Goal: Task Accomplishment & Management: Use online tool/utility

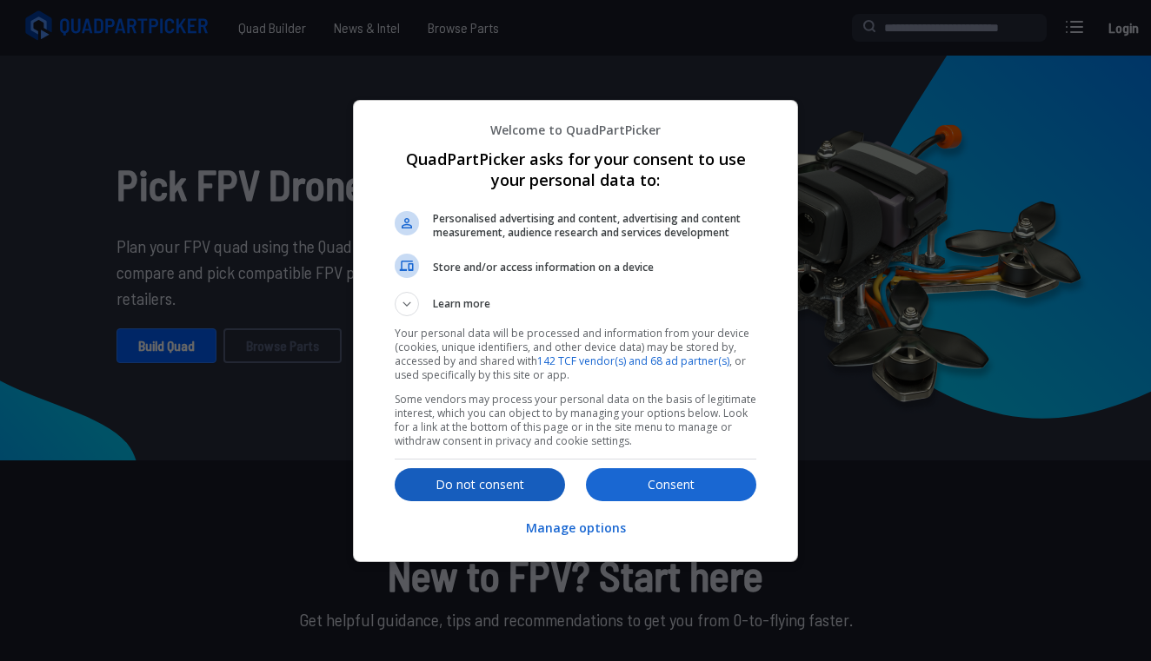
click at [427, 482] on p "Do not consent" at bounding box center [480, 484] width 170 height 17
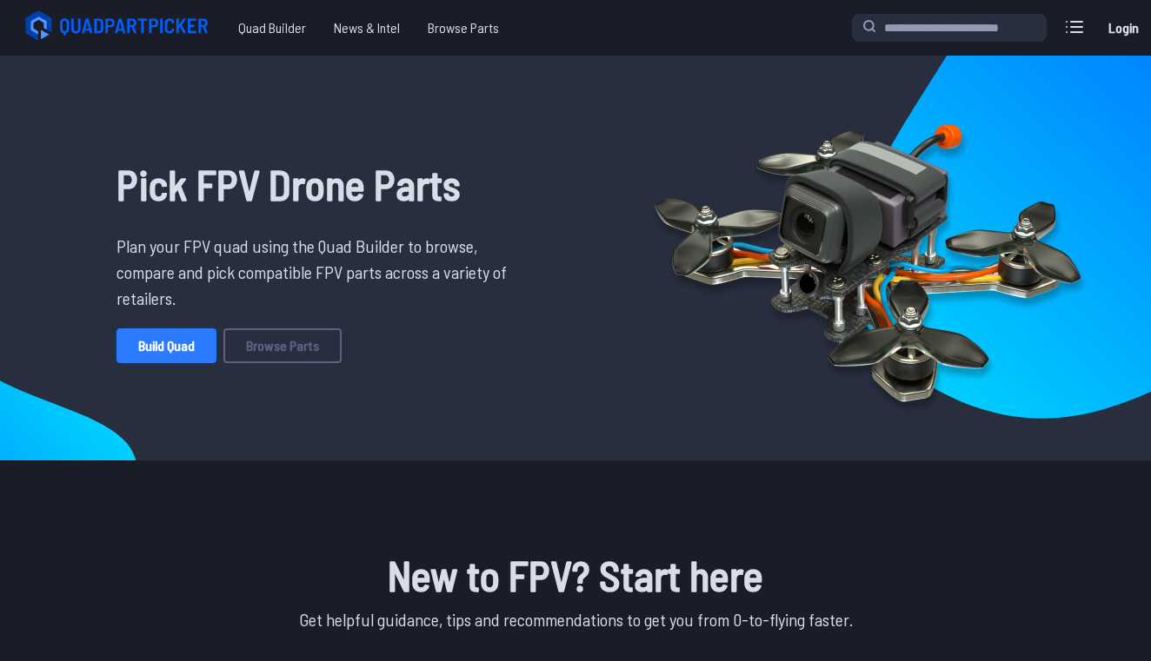
click at [194, 359] on link "Build Quad" at bounding box center [166, 346] width 100 height 35
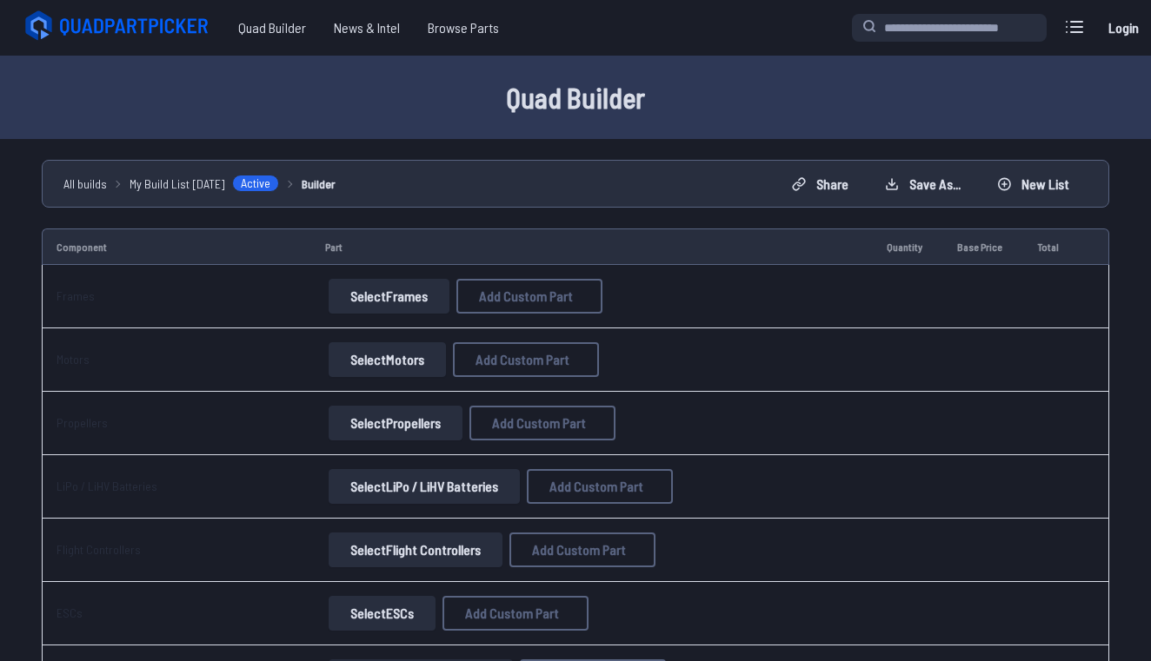
click at [348, 297] on button "Select Frames" at bounding box center [389, 296] width 121 height 35
click at [382, 294] on button "Select Frames" at bounding box center [389, 296] width 121 height 35
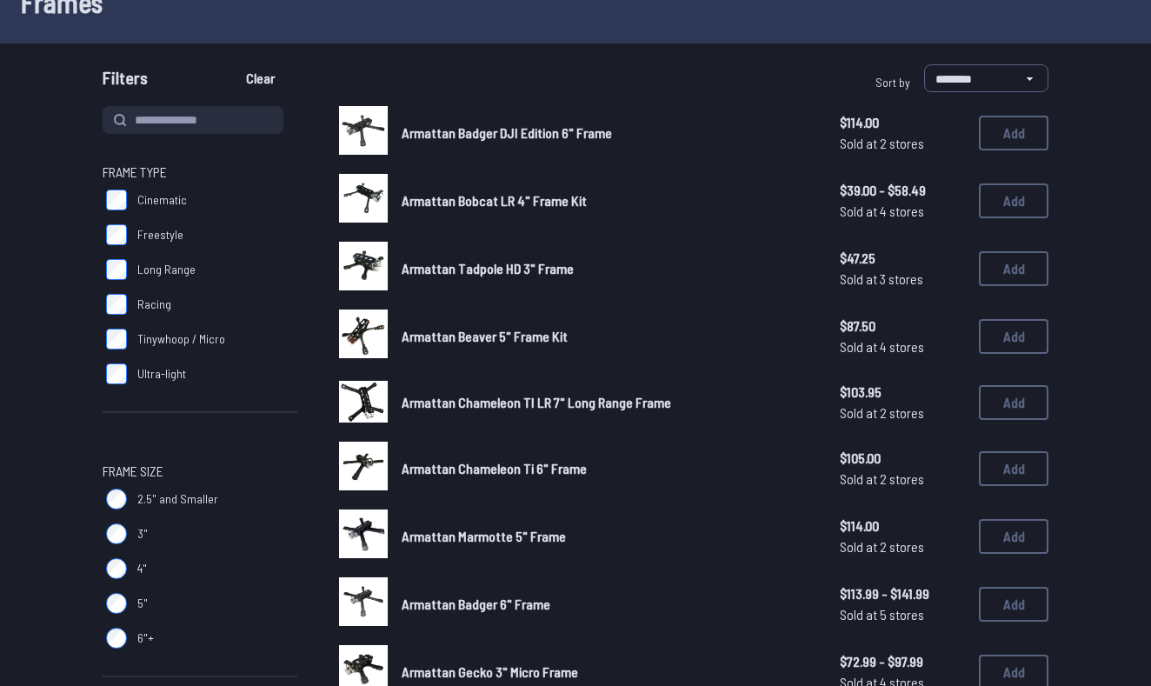
scroll to position [120, 0]
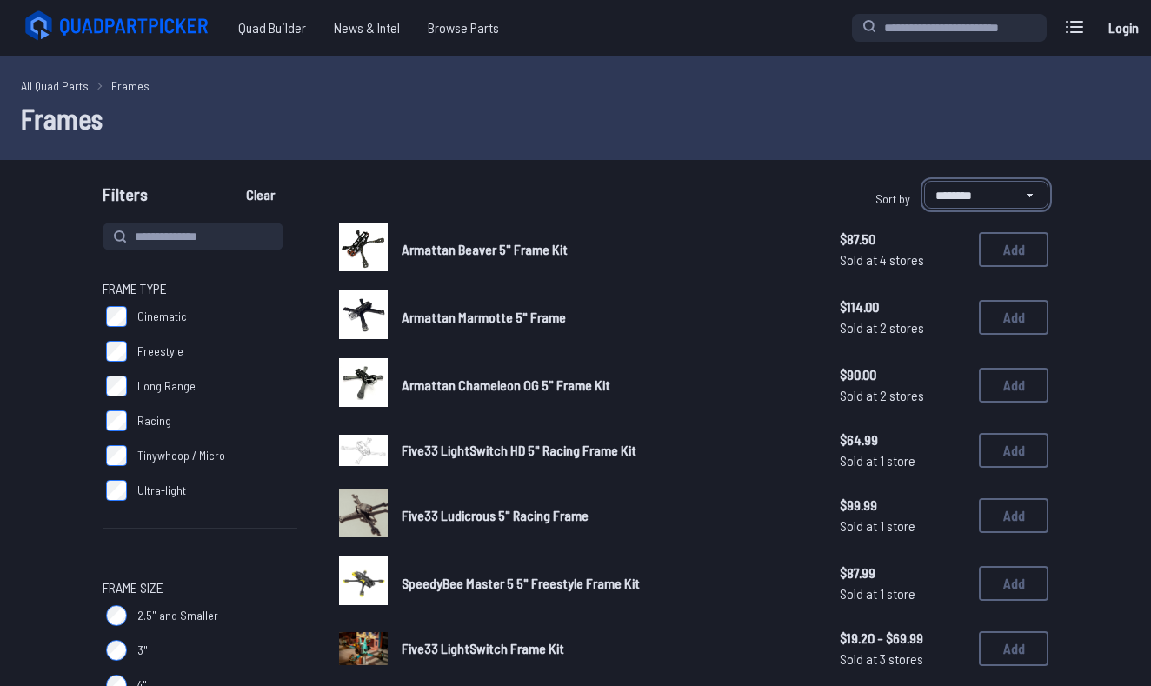
select select "*********"
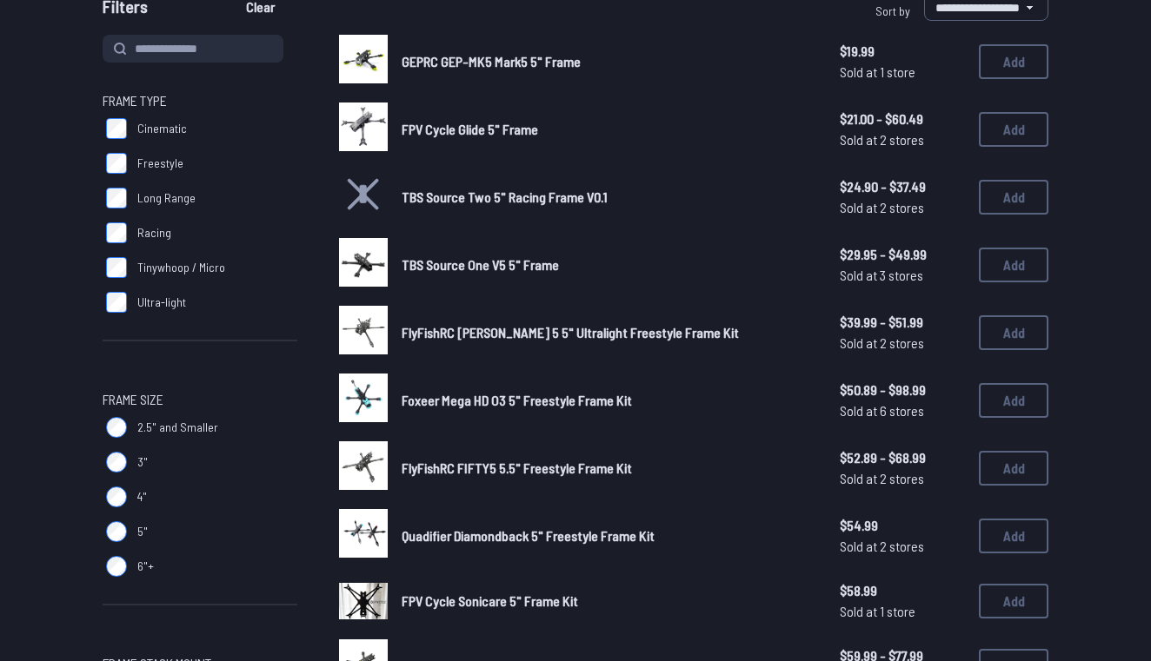
scroll to position [179, 0]
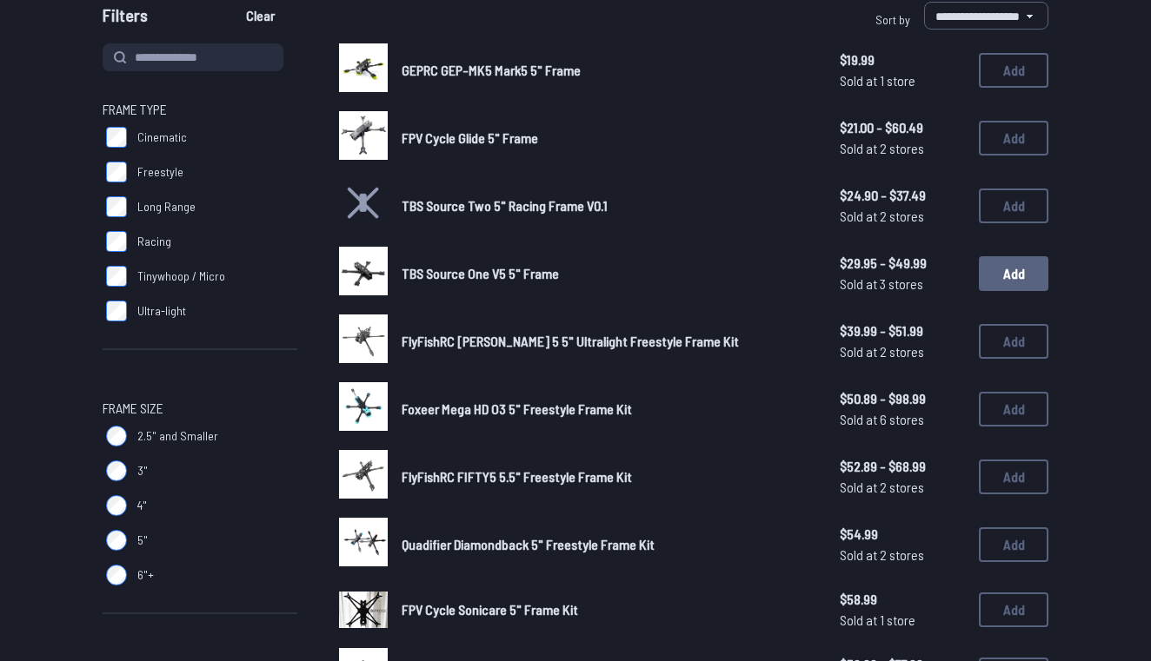
click at [1024, 264] on button "Add" at bounding box center [1014, 273] width 70 height 35
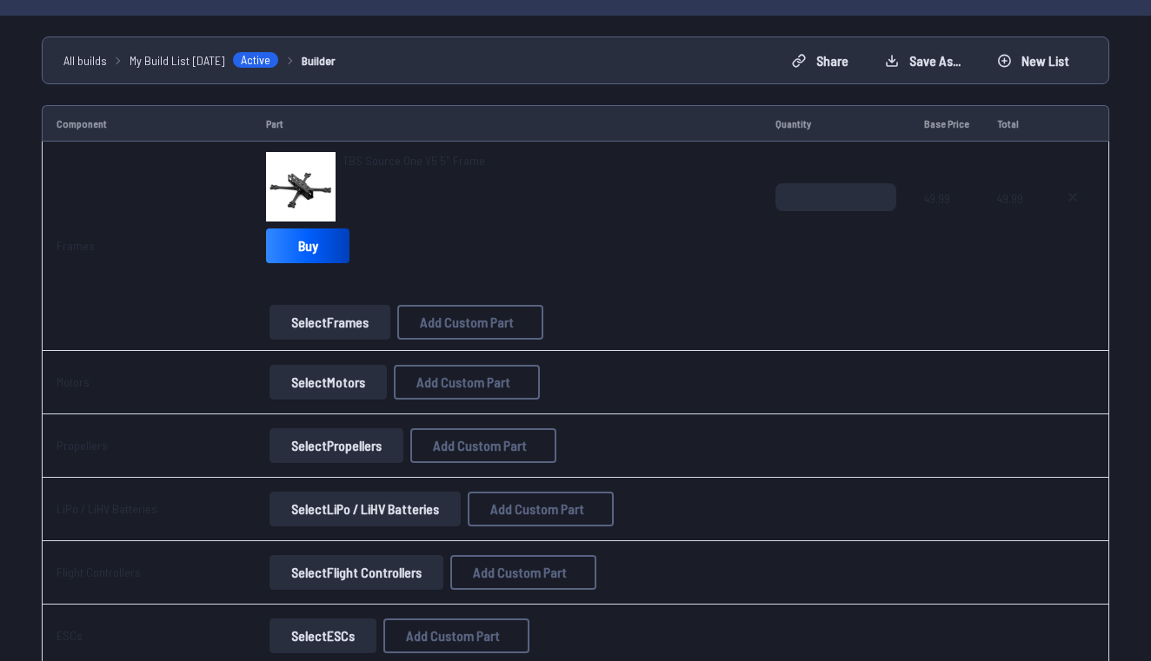
scroll to position [132, 0]
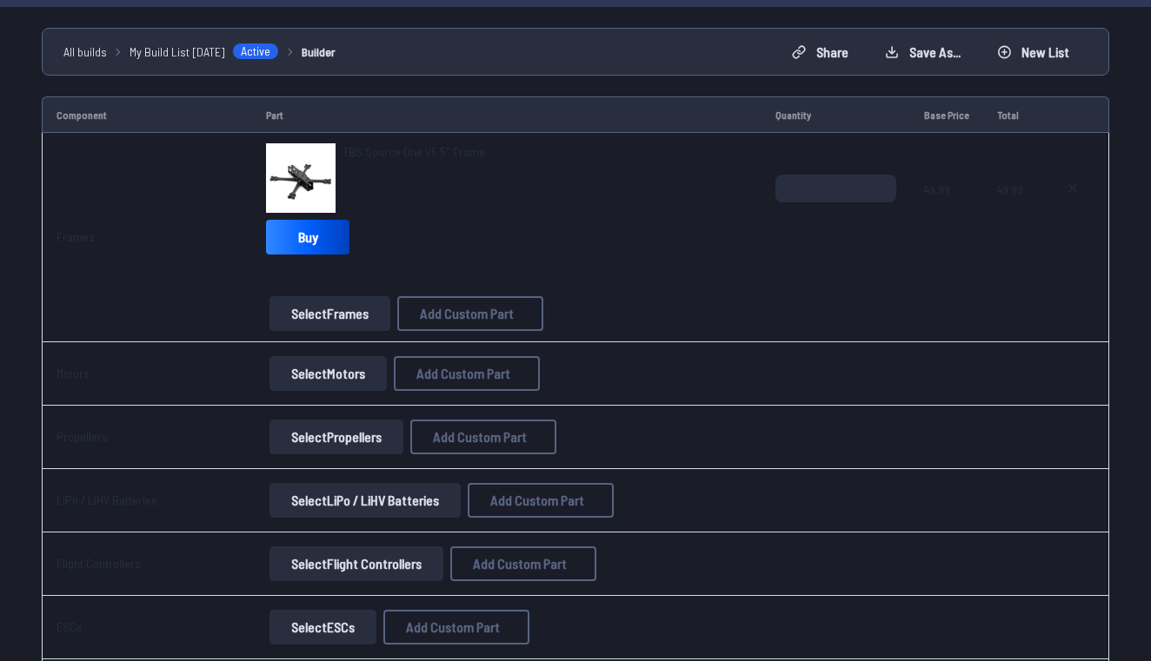
click at [343, 382] on button "Select Motors" at bounding box center [327, 373] width 117 height 35
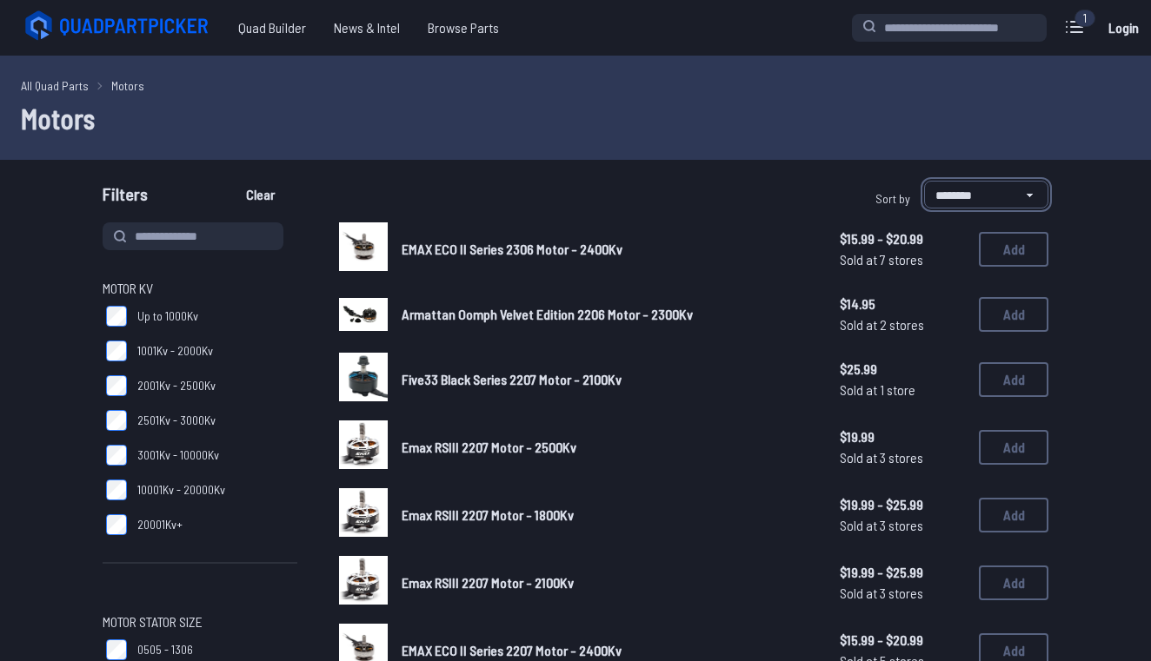
select select "**********"
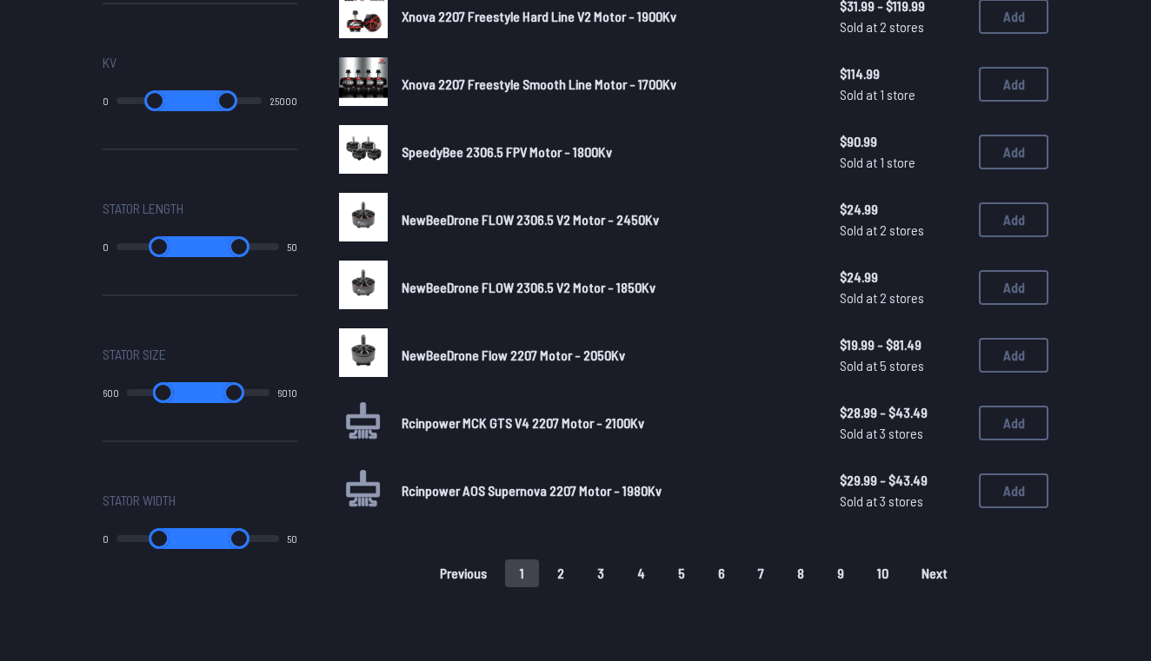
scroll to position [1048, 0]
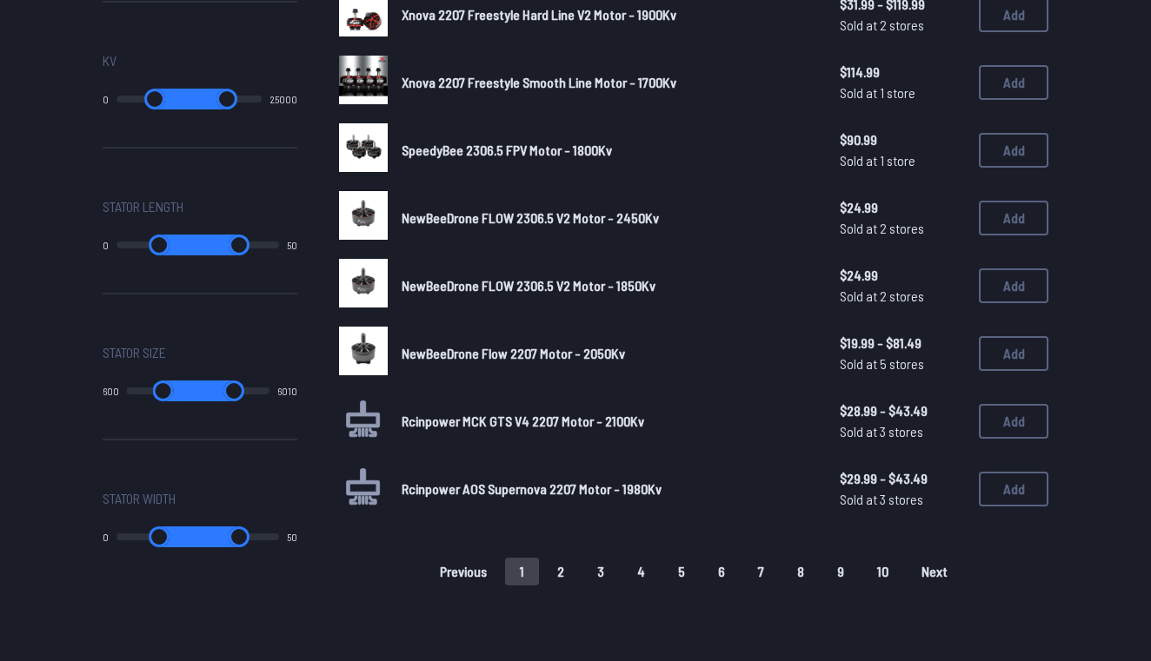
click at [561, 558] on button "2" at bounding box center [560, 572] width 37 height 28
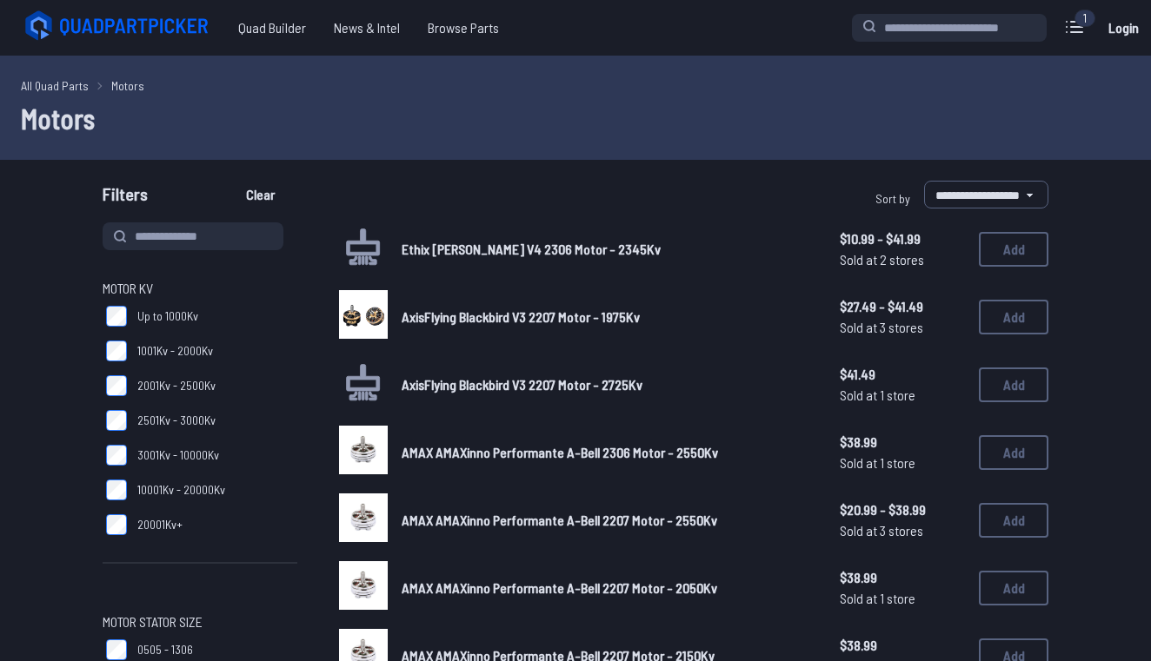
click at [594, 512] on span "AMAX AMAXinno Performante A-Bell 2207 Motor - 2550Kv" at bounding box center [560, 520] width 316 height 17
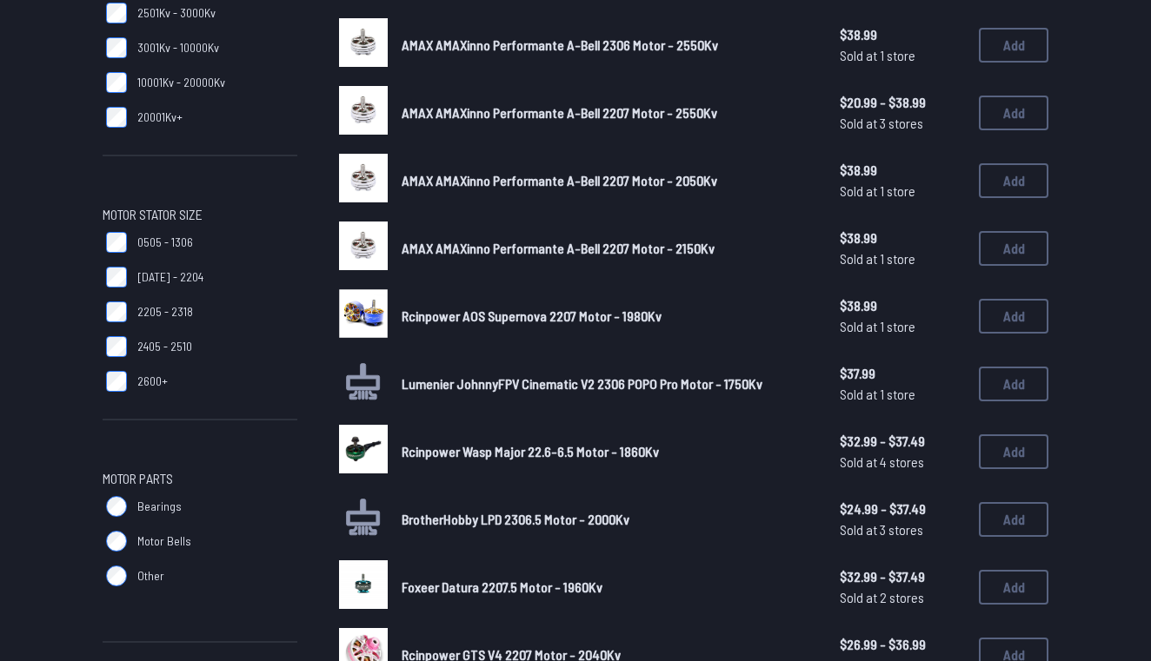
scroll to position [409, 0]
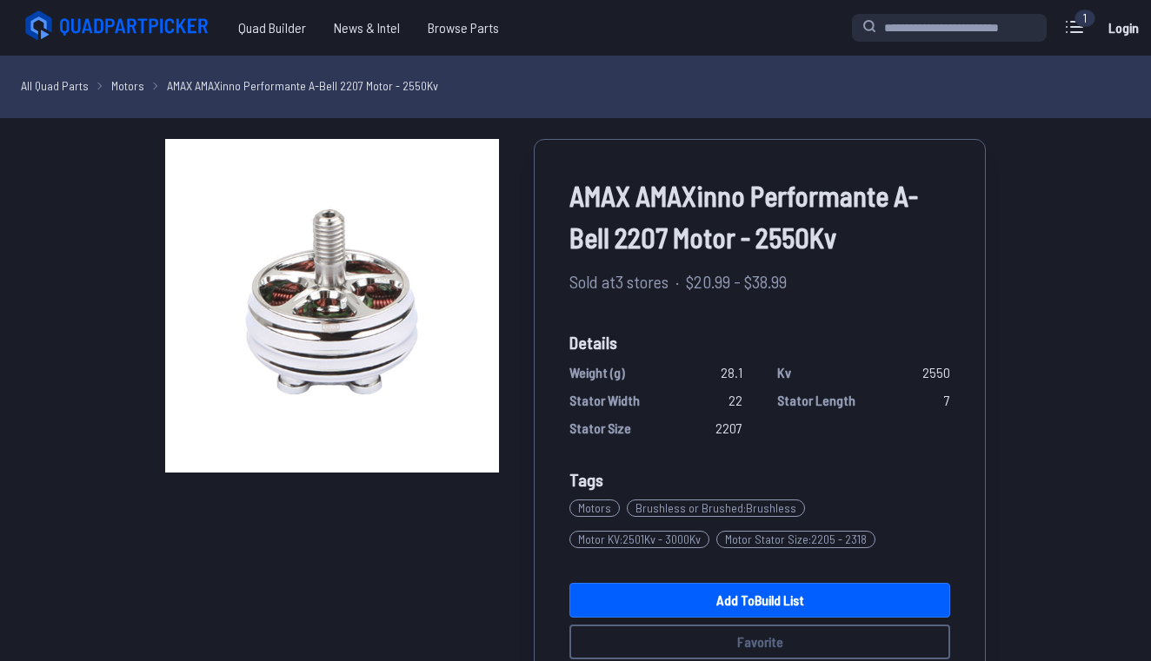
select select "**********"
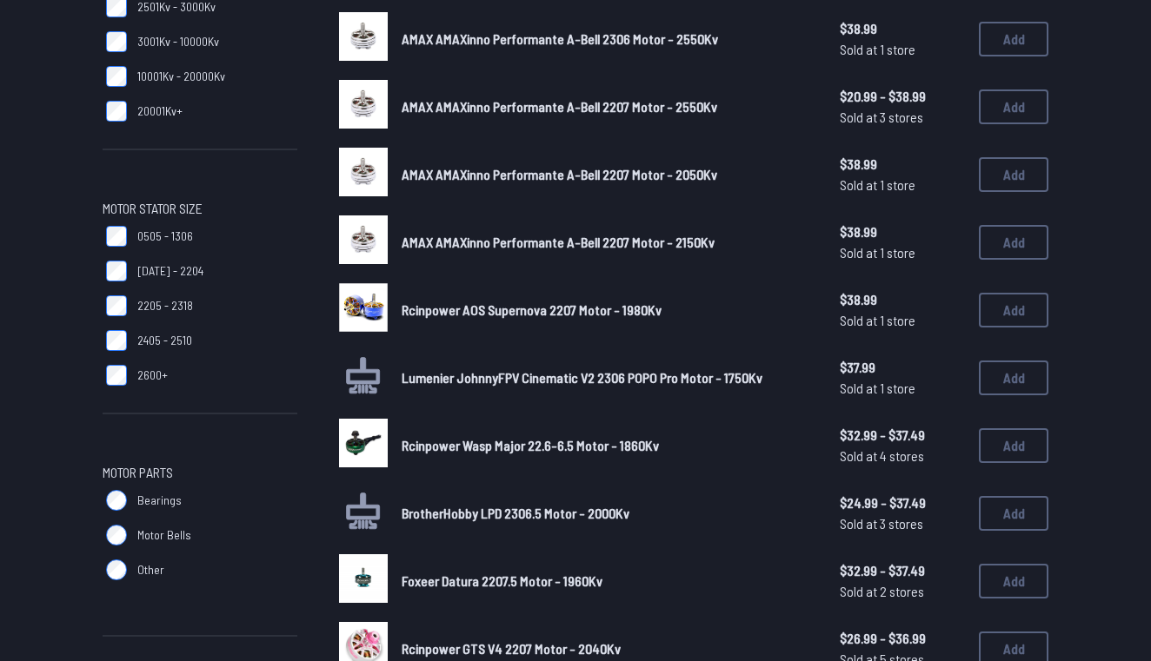
scroll to position [412, 0]
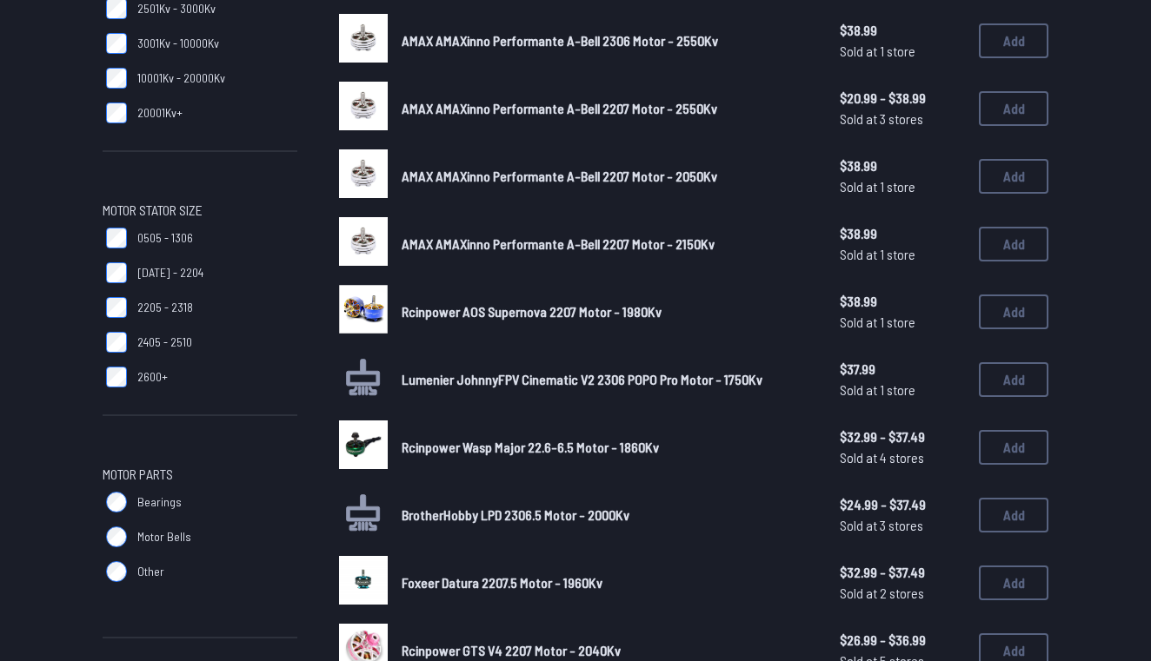
click at [593, 575] on span "Foxeer Datura 2207.5 Motor - 1960Kv" at bounding box center [502, 583] width 201 height 17
click at [508, 575] on span "Foxeer Datura 2207.5 Motor - 1960Kv" at bounding box center [502, 583] width 201 height 17
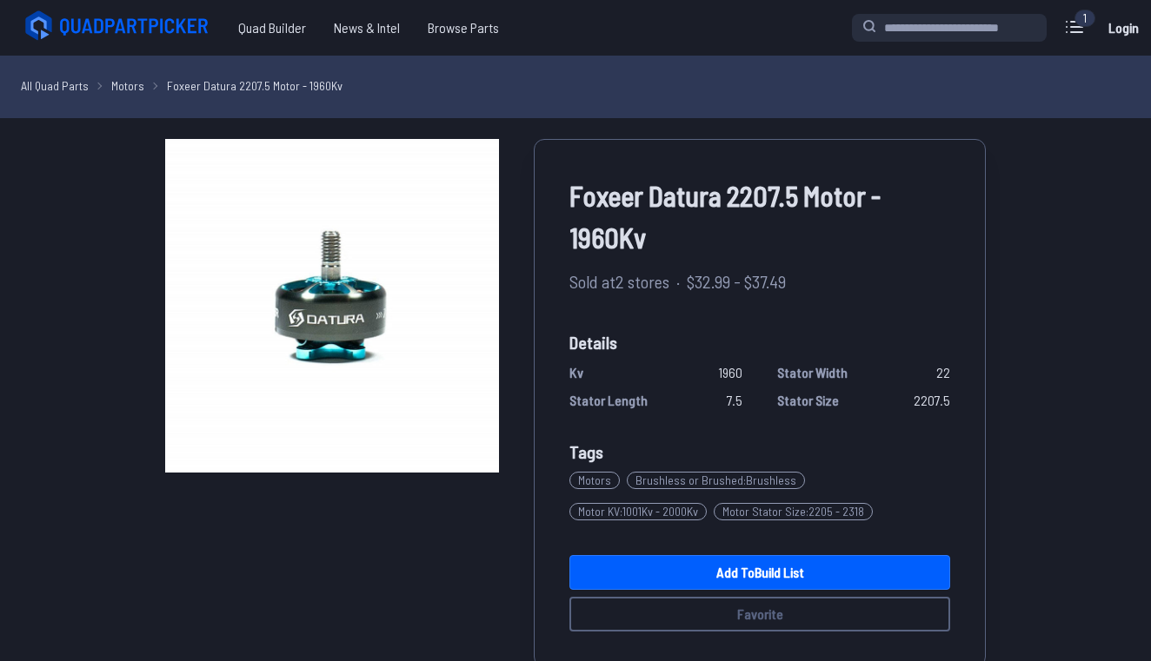
scroll to position [412, 0]
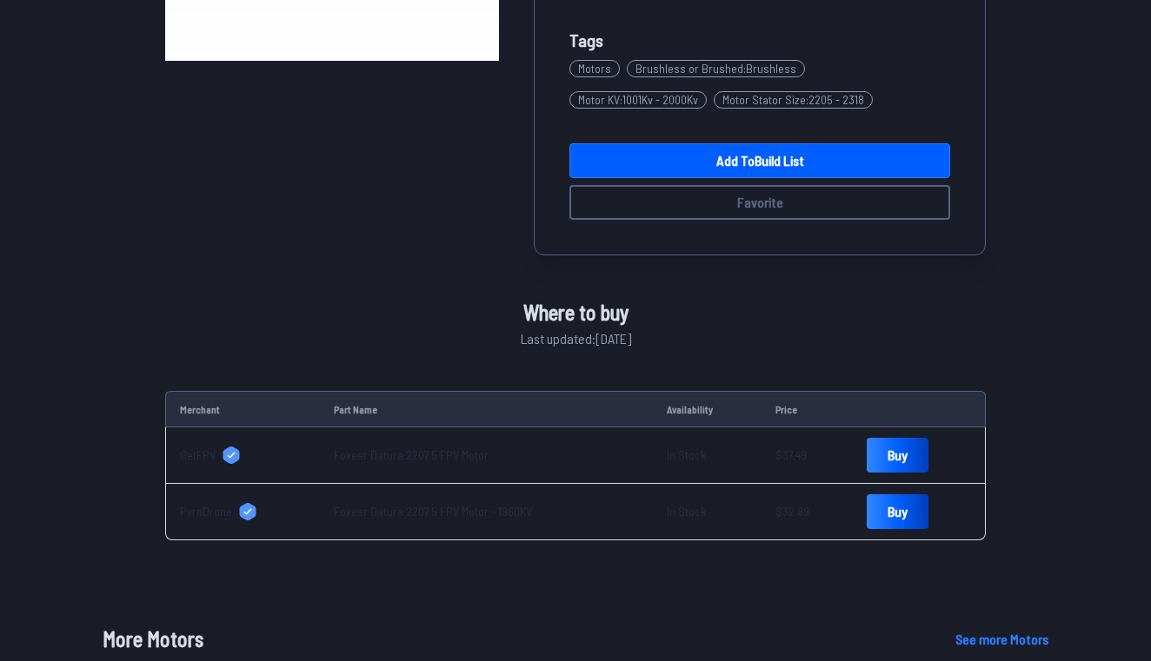
select select "**********"
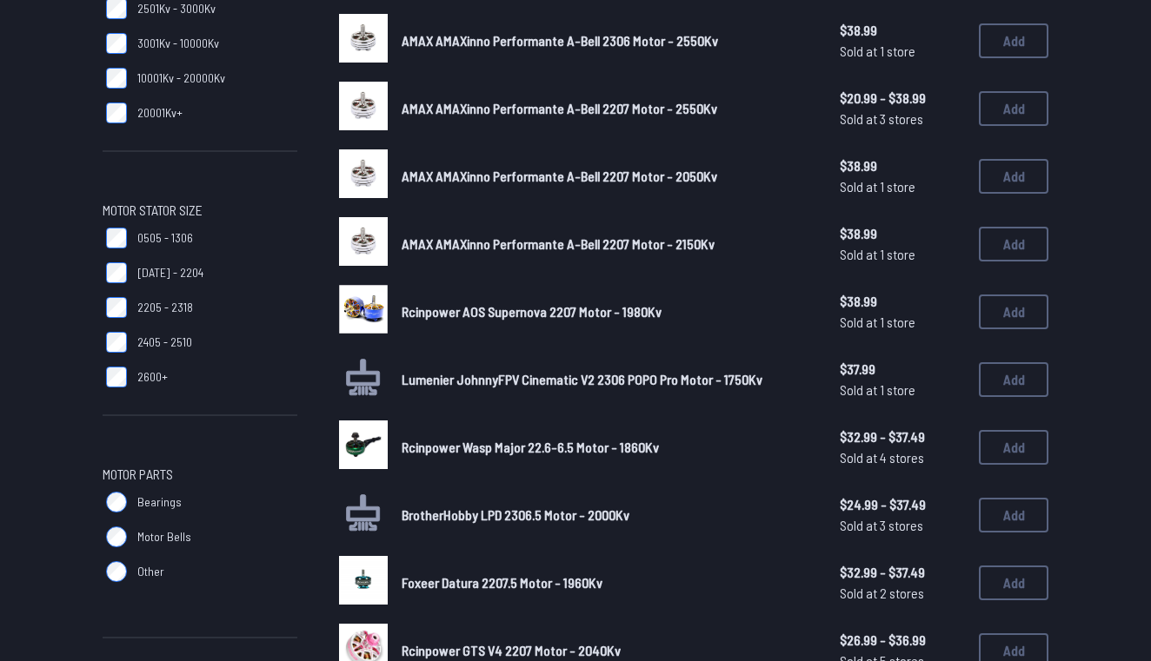
click at [539, 642] on span "Rcinpower GTS V4 2207 Motor - 2040Kv" at bounding box center [511, 650] width 219 height 17
click at [372, 635] on img at bounding box center [363, 648] width 49 height 49
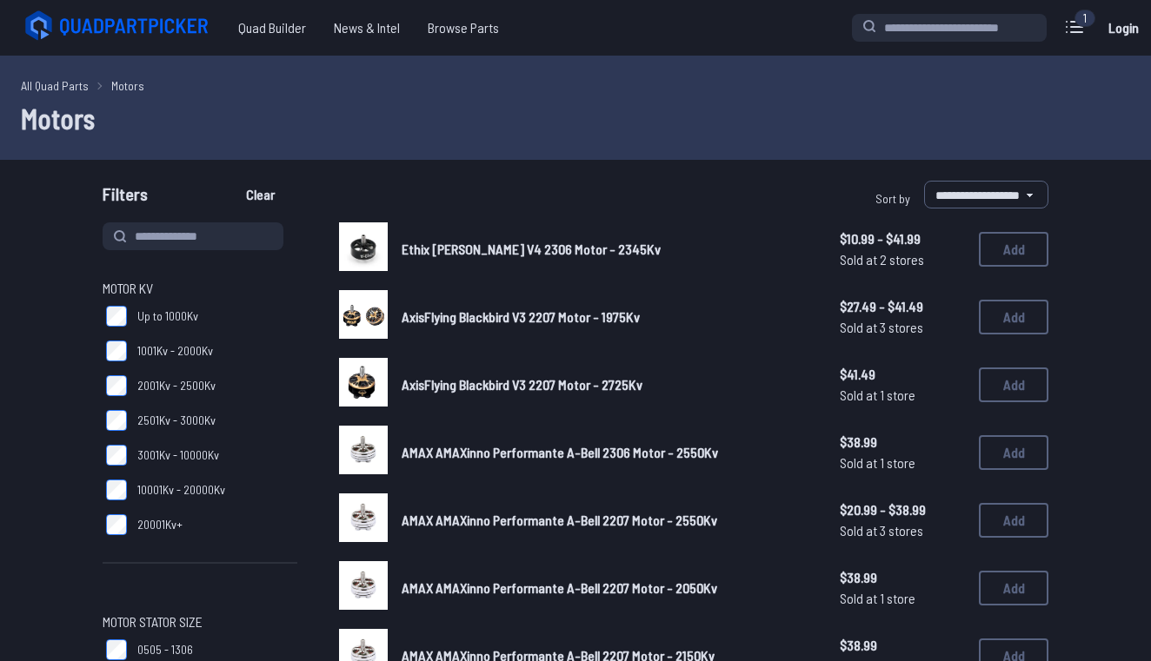
select select "**********"
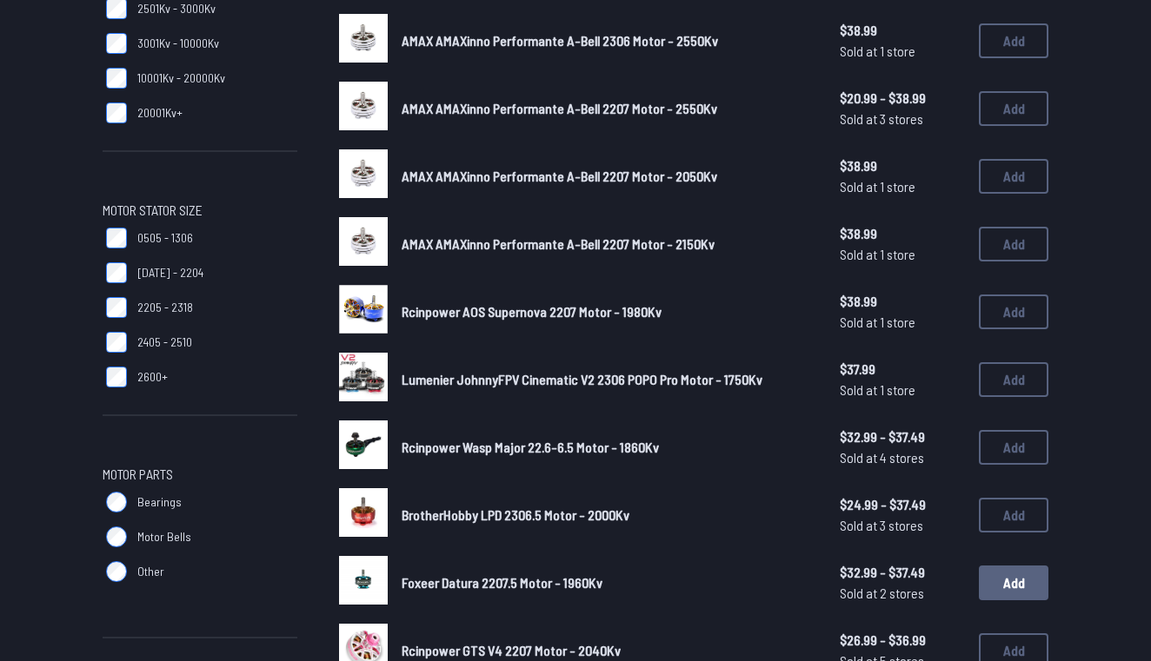
click at [1021, 568] on button "Add" at bounding box center [1014, 583] width 70 height 35
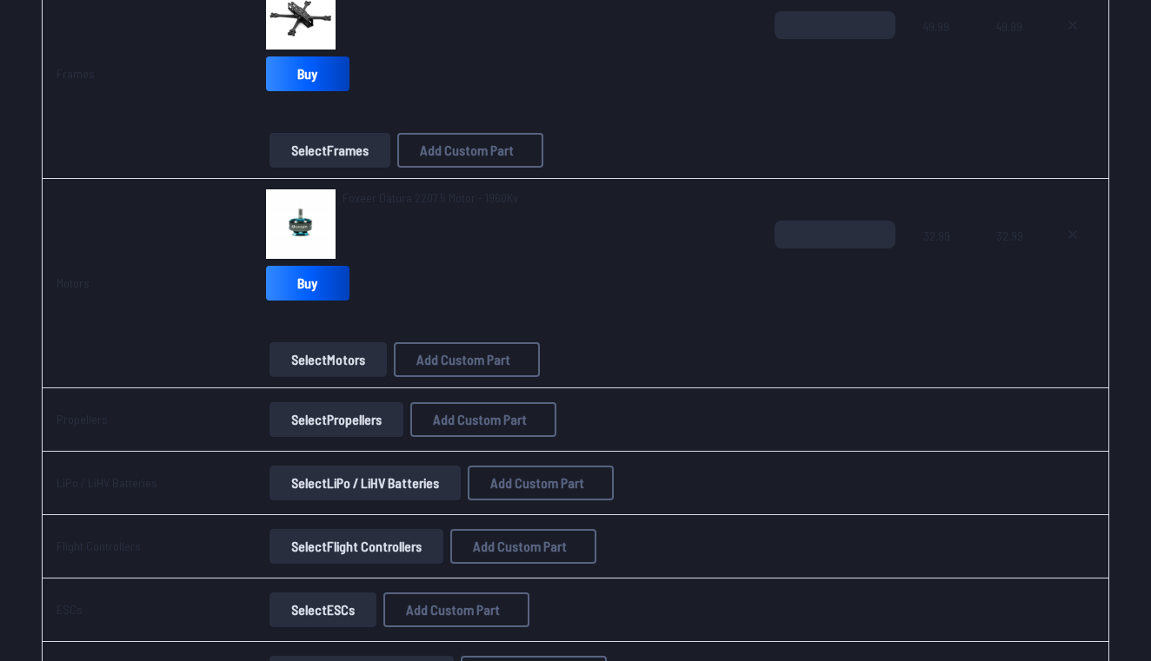
scroll to position [302, 0]
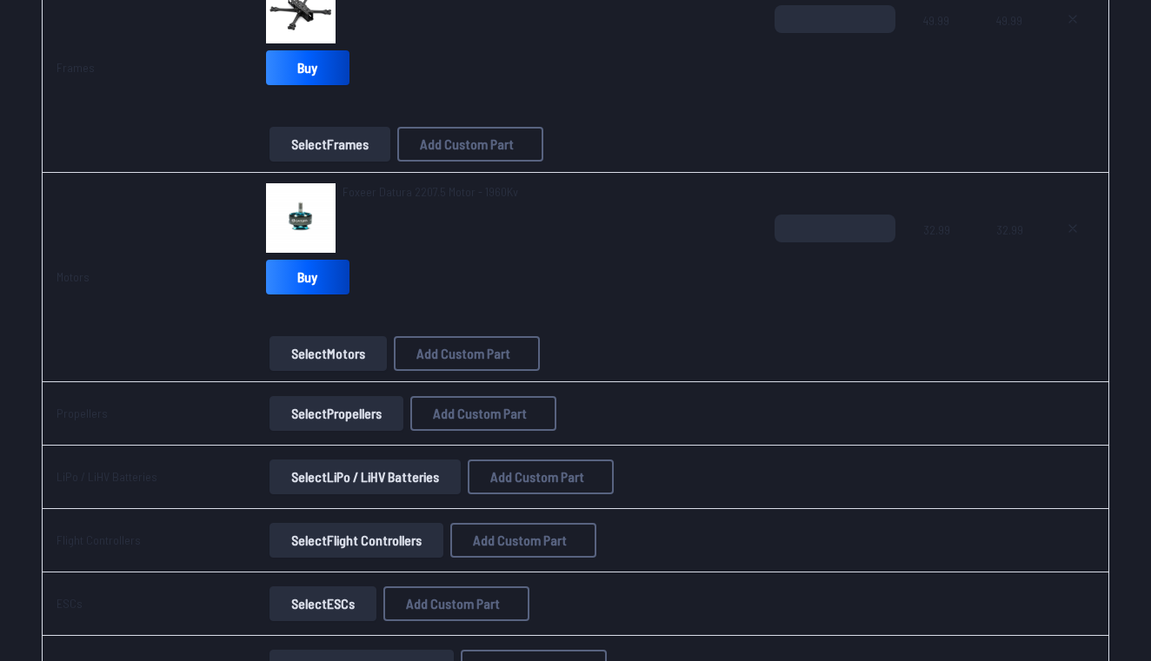
click at [314, 404] on button "Select Propellers" at bounding box center [336, 413] width 134 height 35
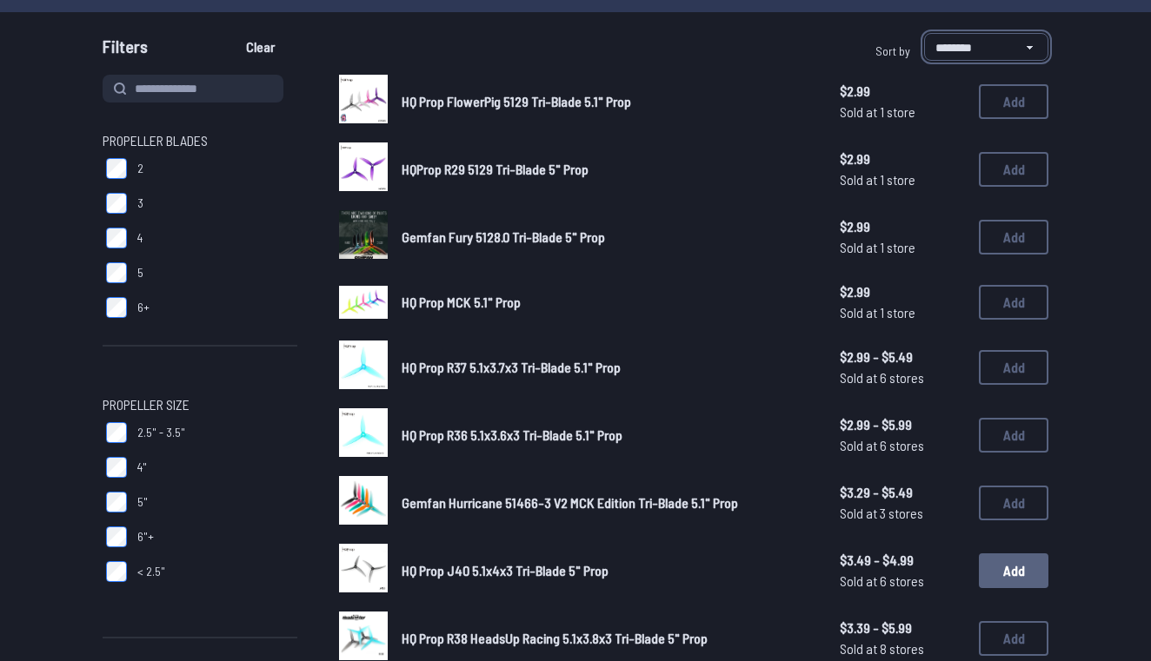
scroll to position [148, 0]
click at [542, 167] on span "HQProp R29 5129 Tri-Blade 5" Prop" at bounding box center [495, 169] width 187 height 17
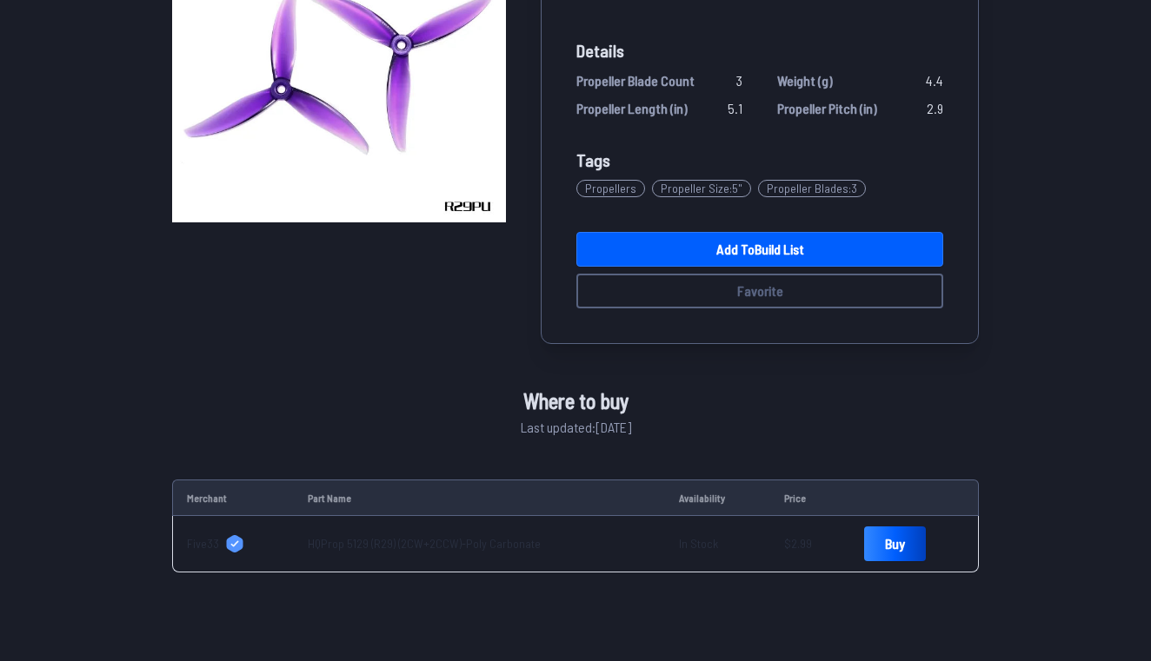
scroll to position [252, 0]
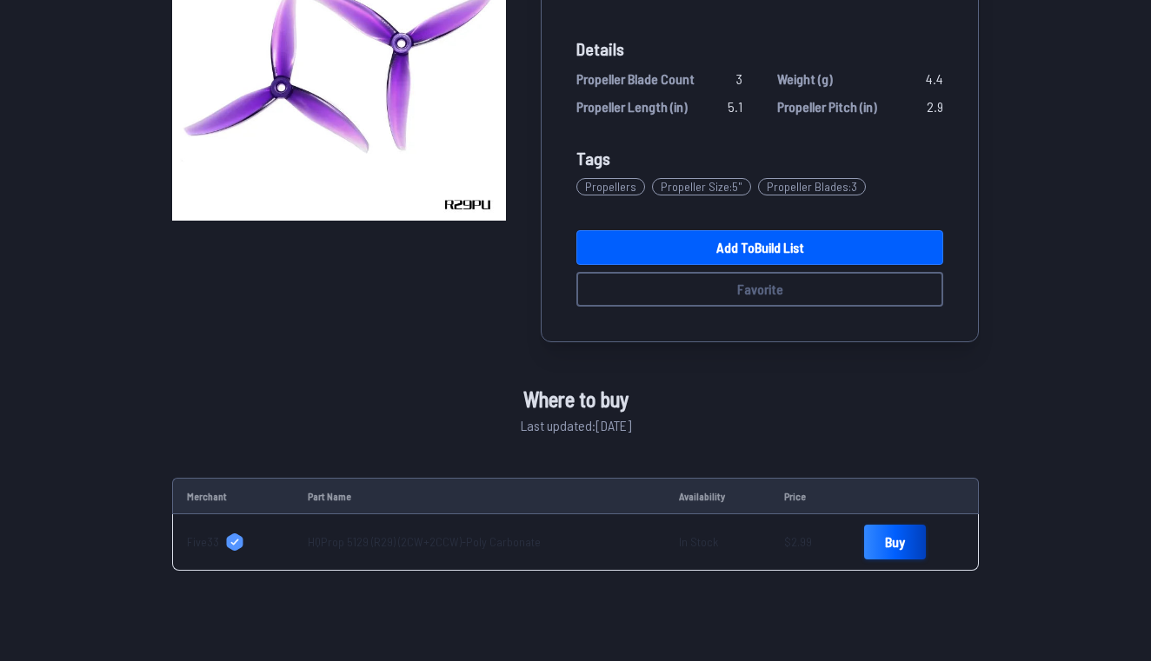
click at [893, 560] on link "Buy" at bounding box center [895, 542] width 62 height 35
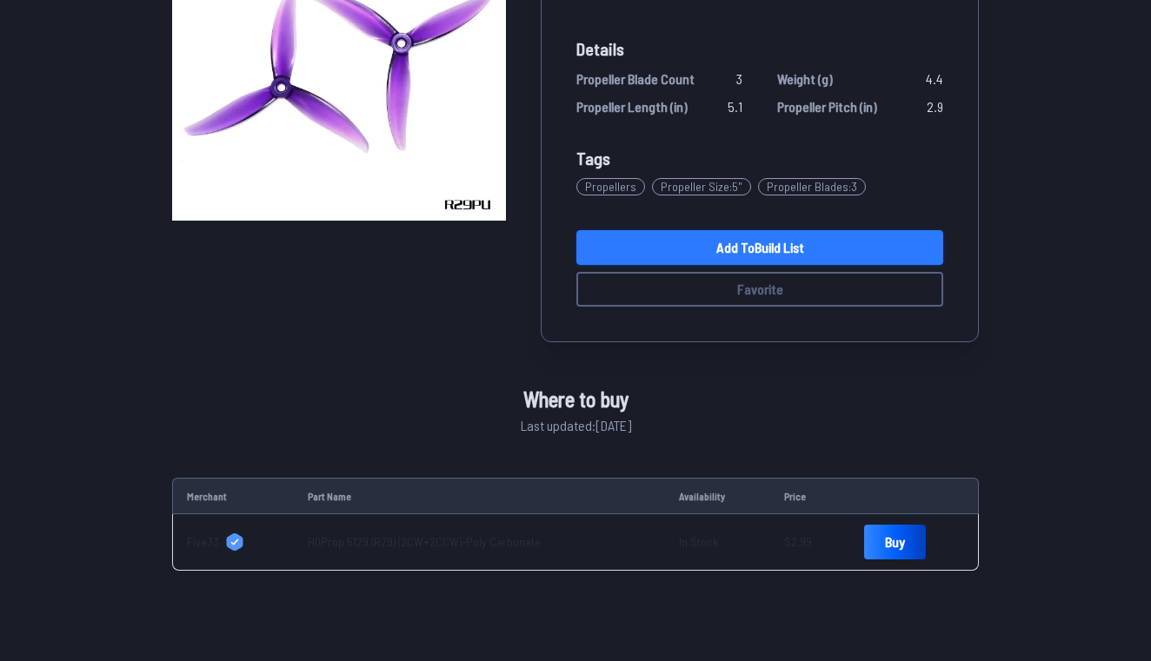
click at [789, 265] on link "Add to Build List" at bounding box center [759, 247] width 367 height 35
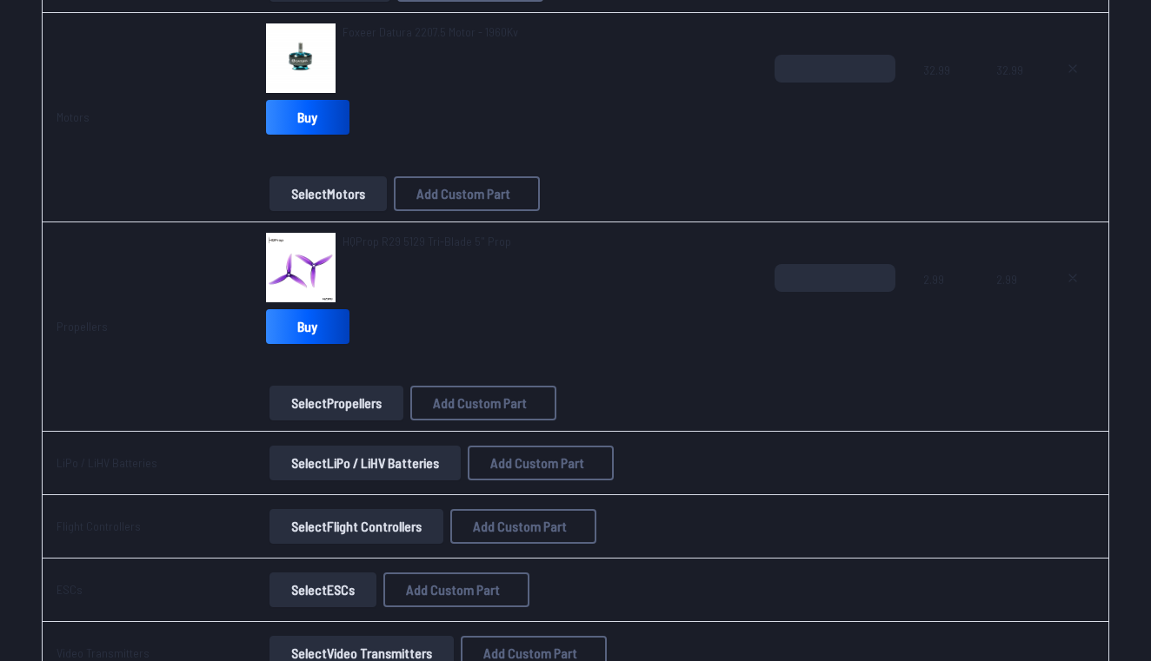
scroll to position [471, 0]
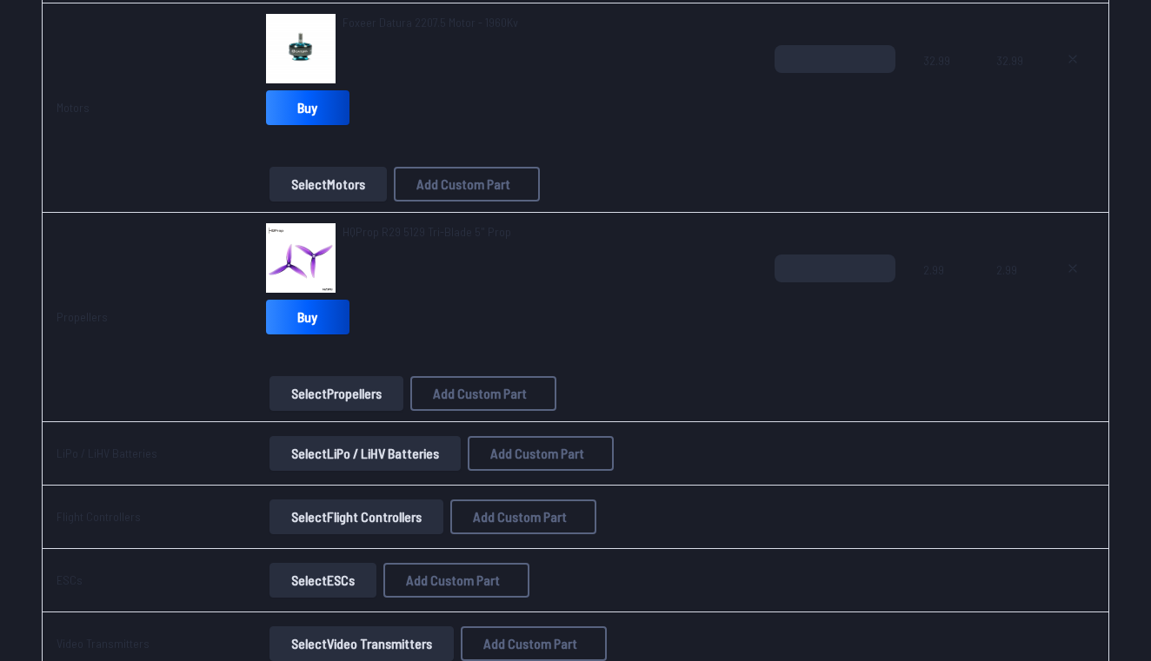
click at [367, 395] on button "Select Propellers" at bounding box center [336, 393] width 134 height 35
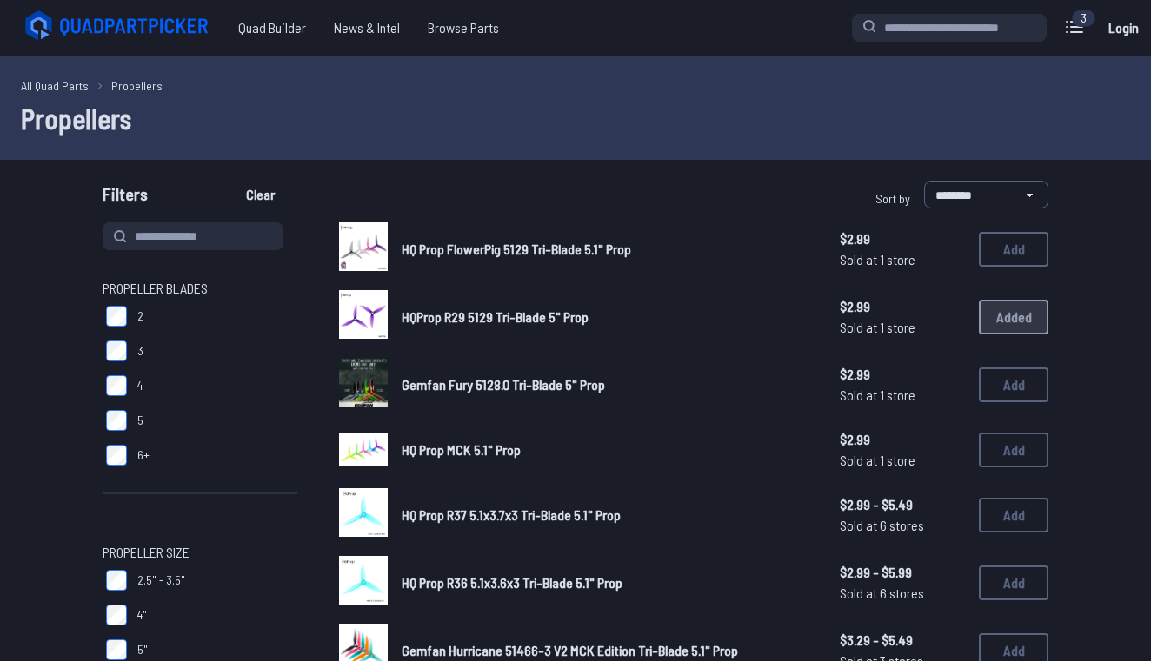
click at [355, 393] on img at bounding box center [363, 382] width 49 height 49
click at [628, 186] on div "**********" at bounding box center [815, 198] width 466 height 35
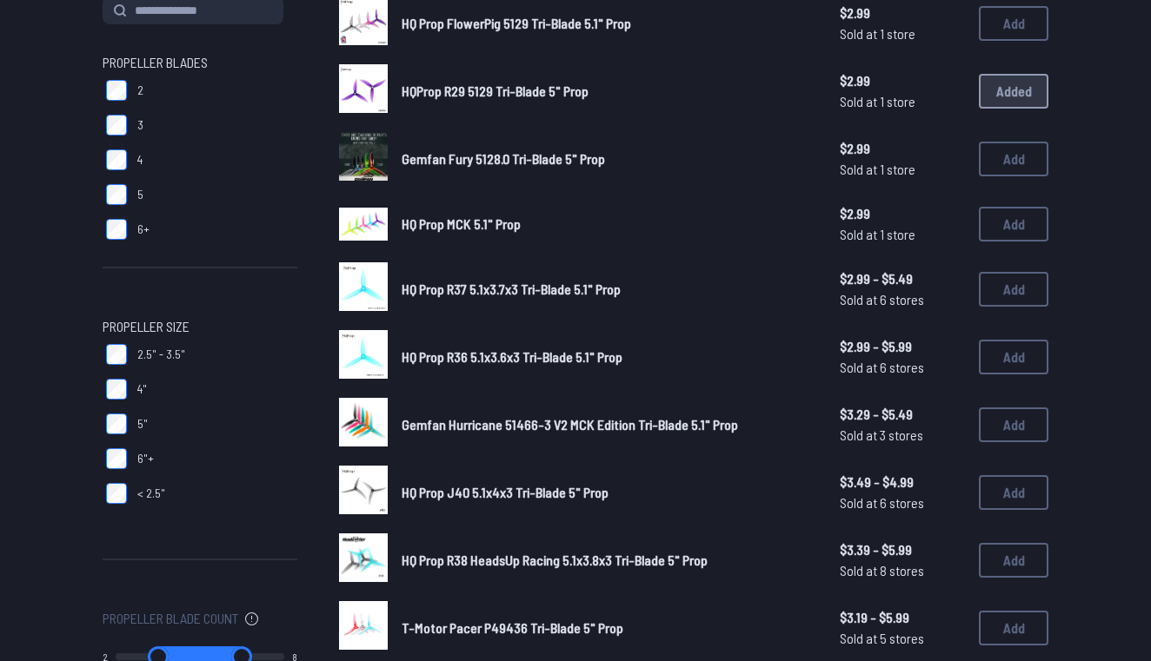
scroll to position [224, 0]
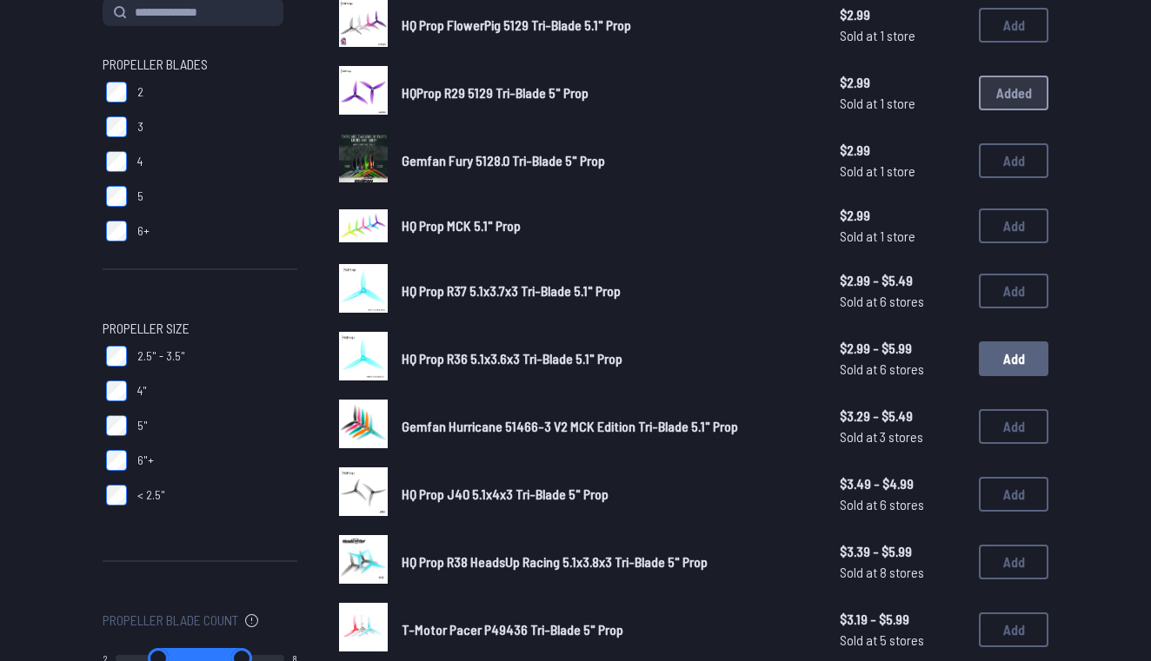
click at [1019, 362] on button "Add" at bounding box center [1014, 359] width 70 height 35
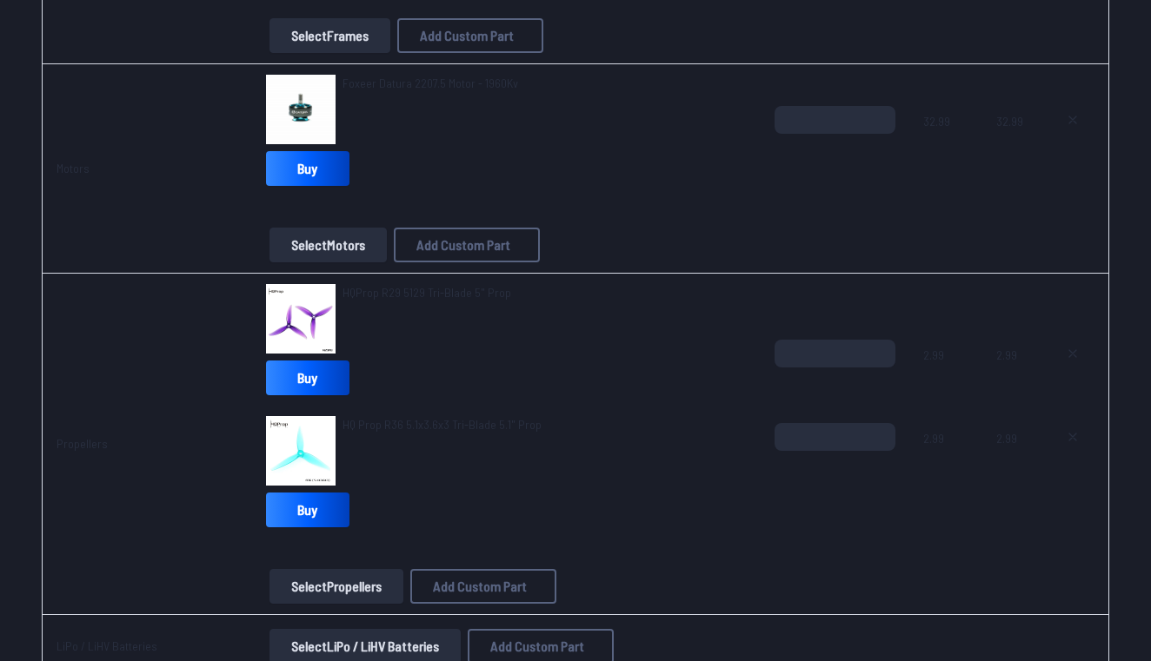
scroll to position [448, 0]
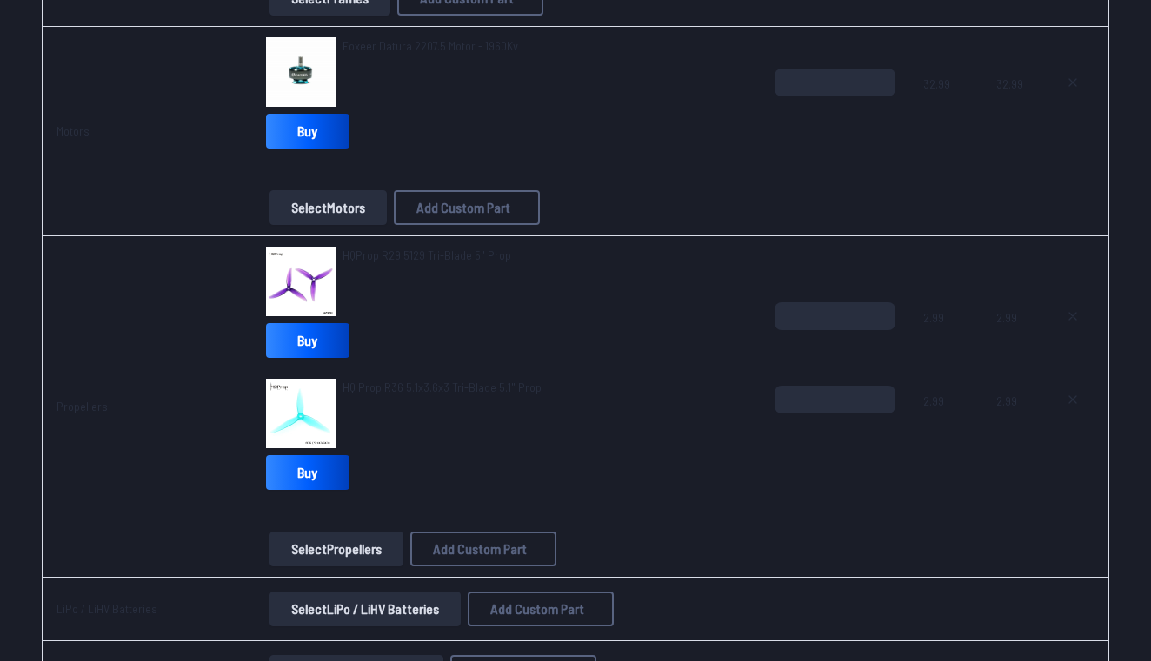
click at [1080, 319] on button at bounding box center [1072, 316] width 43 height 28
type textarea "**********"
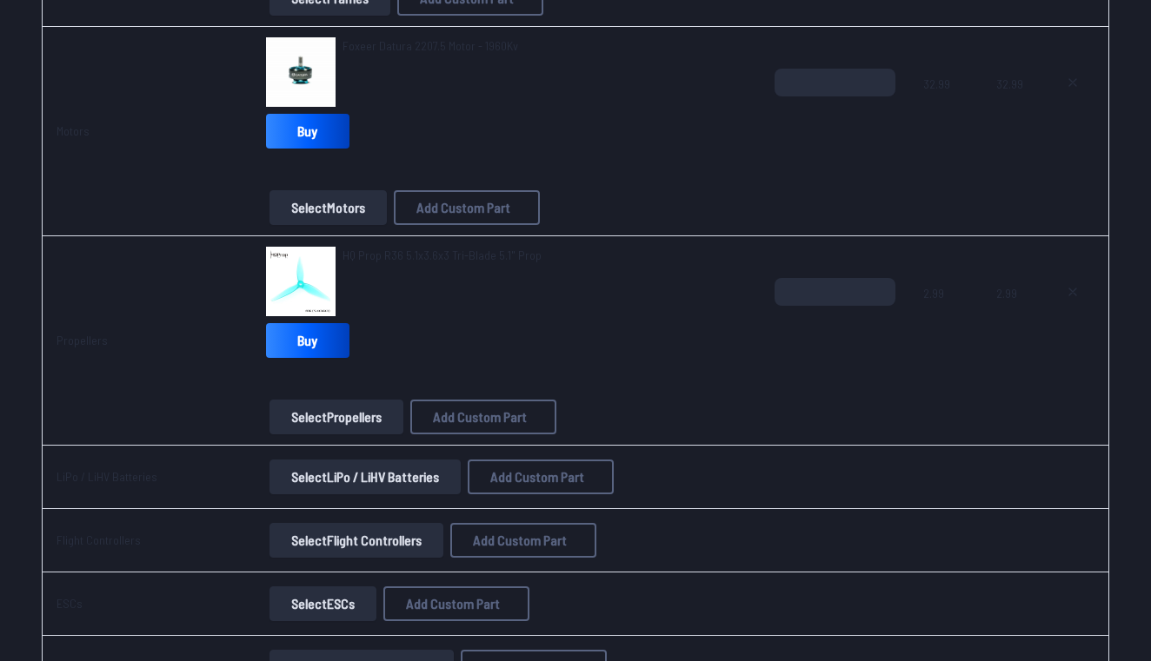
click at [375, 406] on button "Select Propellers" at bounding box center [336, 417] width 134 height 35
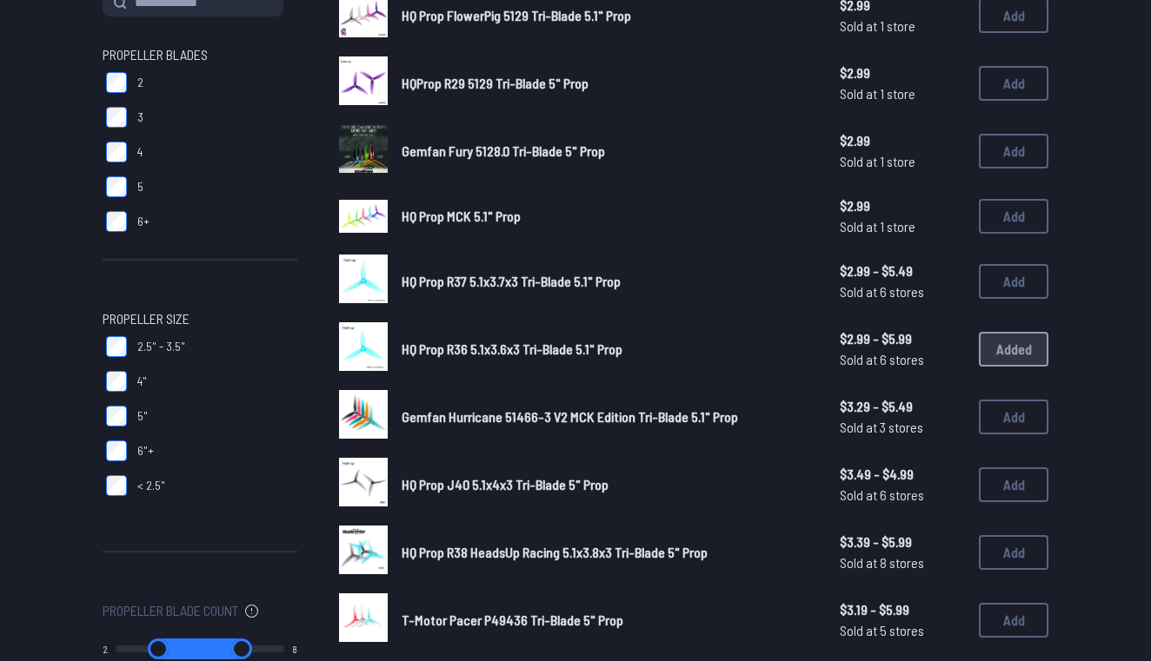
scroll to position [235, 0]
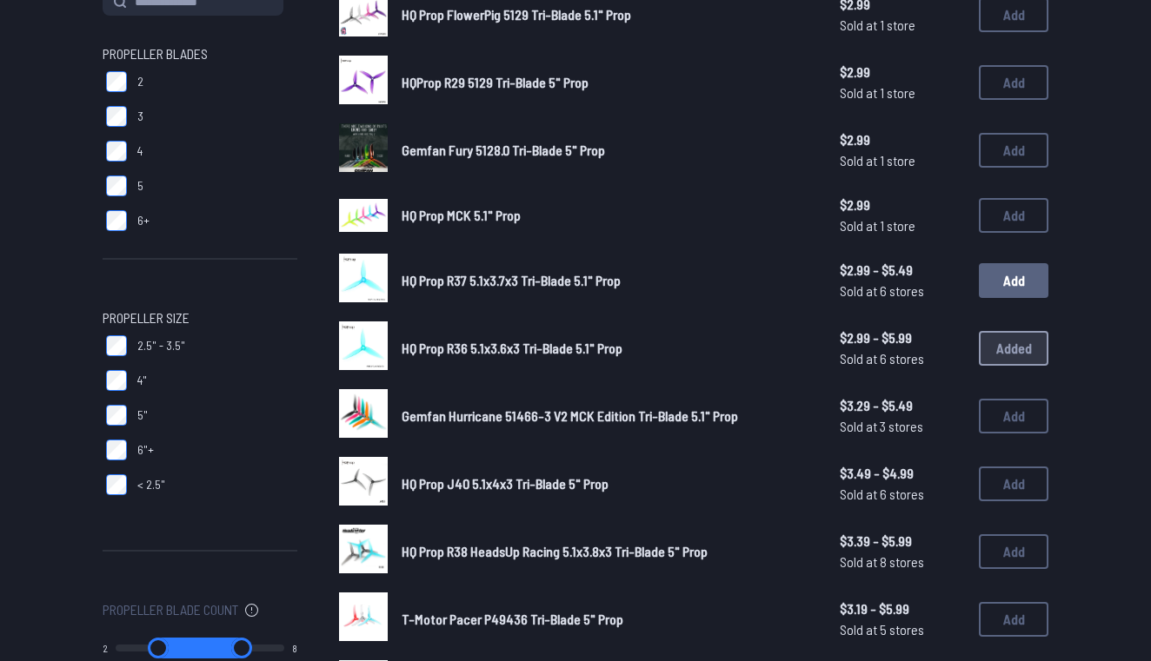
click at [1004, 289] on button "Add" at bounding box center [1014, 280] width 70 height 35
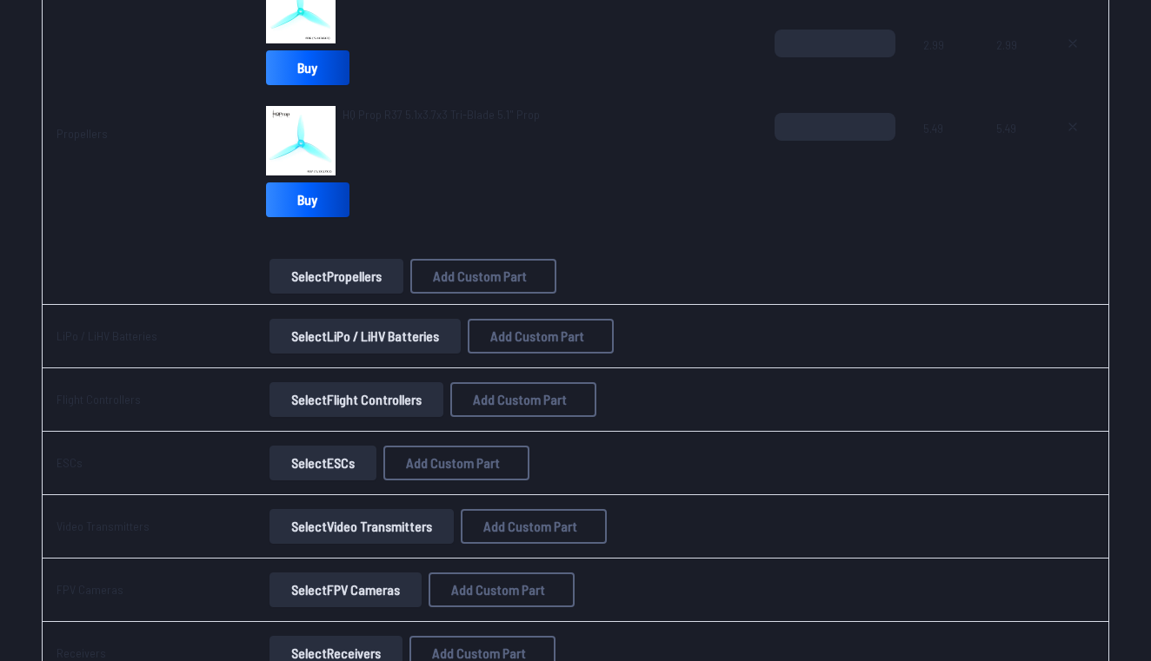
scroll to position [726, 0]
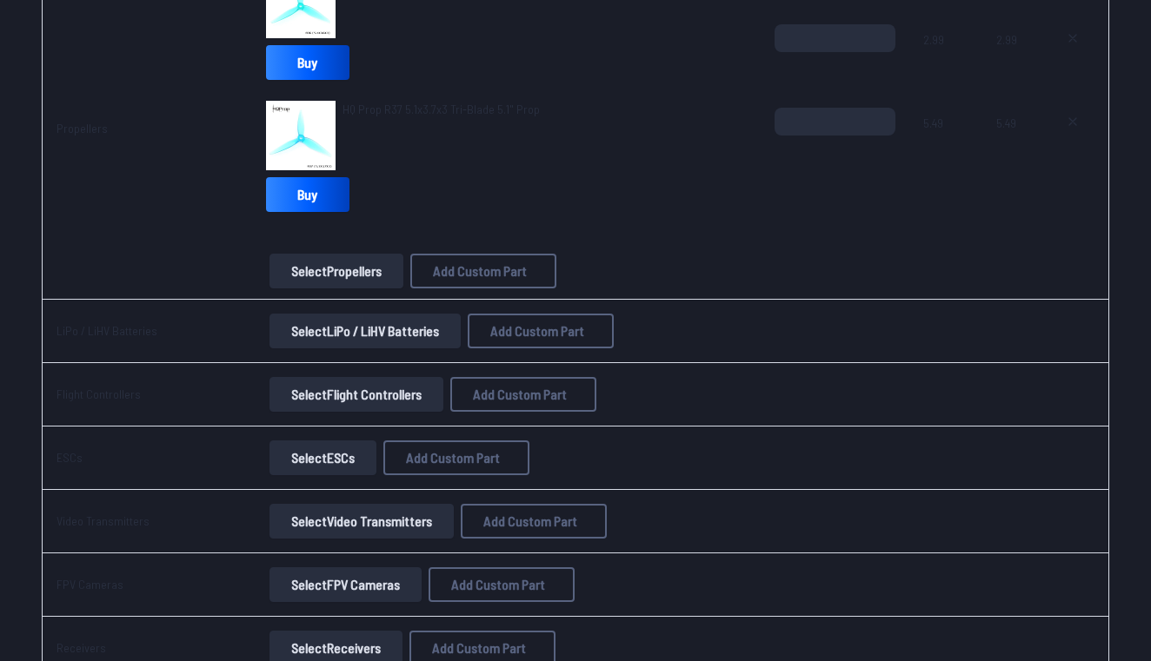
click at [397, 399] on button "Select Flight Controllers" at bounding box center [356, 394] width 174 height 35
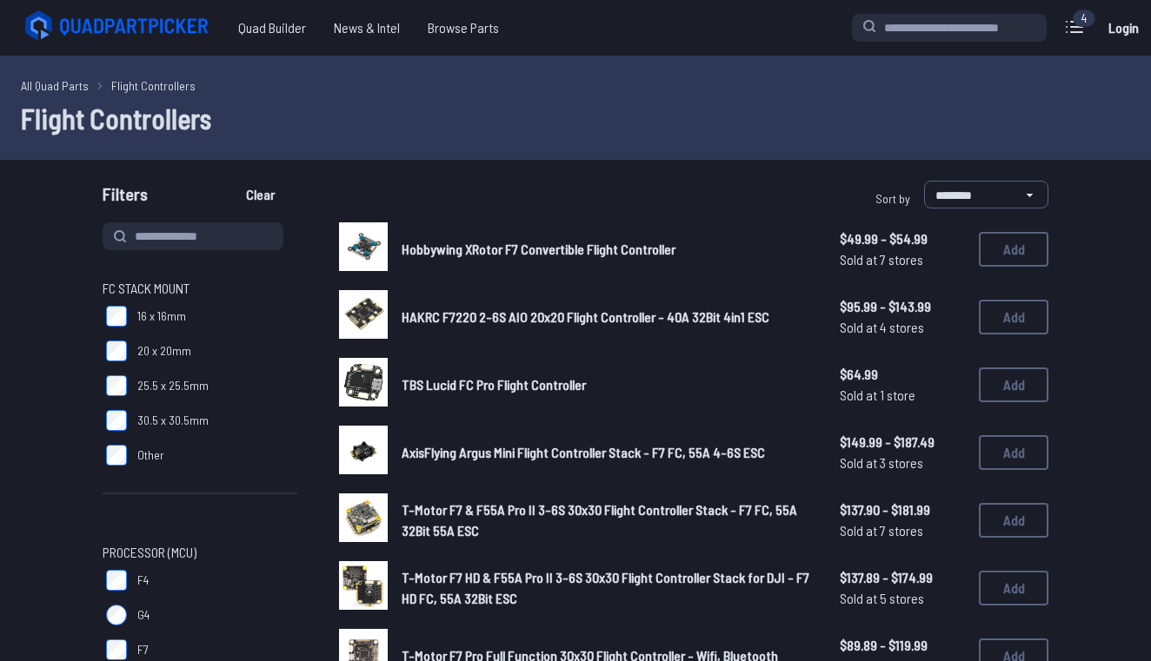
click at [500, 247] on span "Hobbywing XRotor F7 Convertible Flight Controller" at bounding box center [539, 249] width 274 height 17
click at [522, 245] on span "Hobbywing XRotor F7 Convertible Flight Controller" at bounding box center [539, 249] width 274 height 17
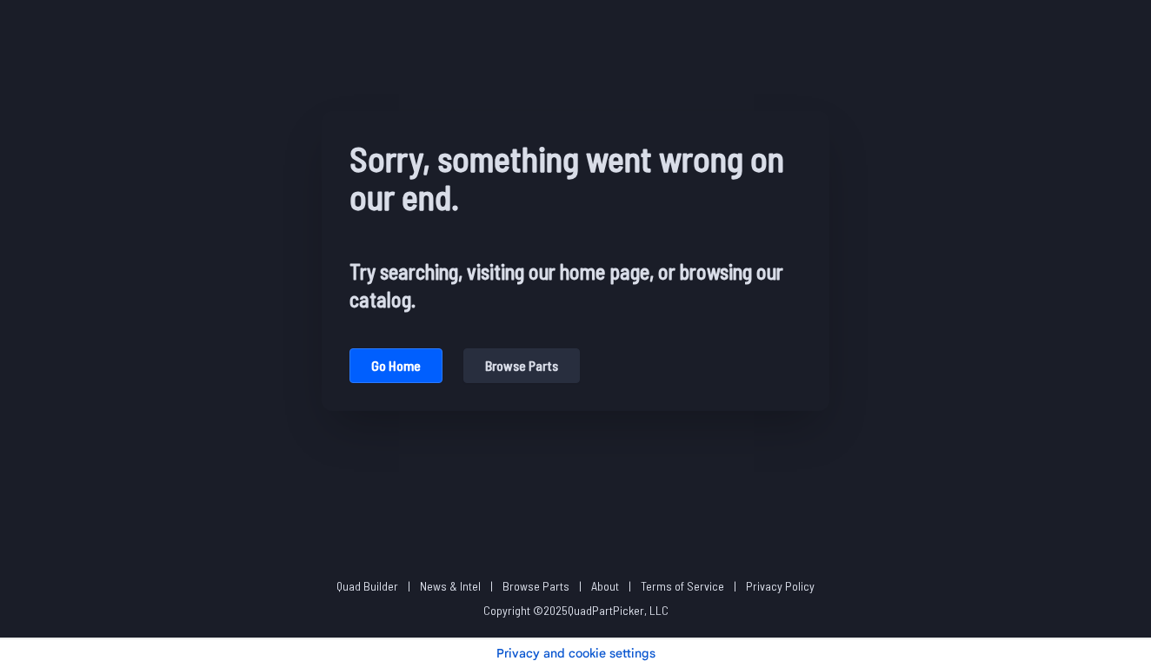
click at [384, 243] on div "Sorry, something went wrong on our end. Try searching, visiting our home page, …" at bounding box center [575, 226] width 452 height 175
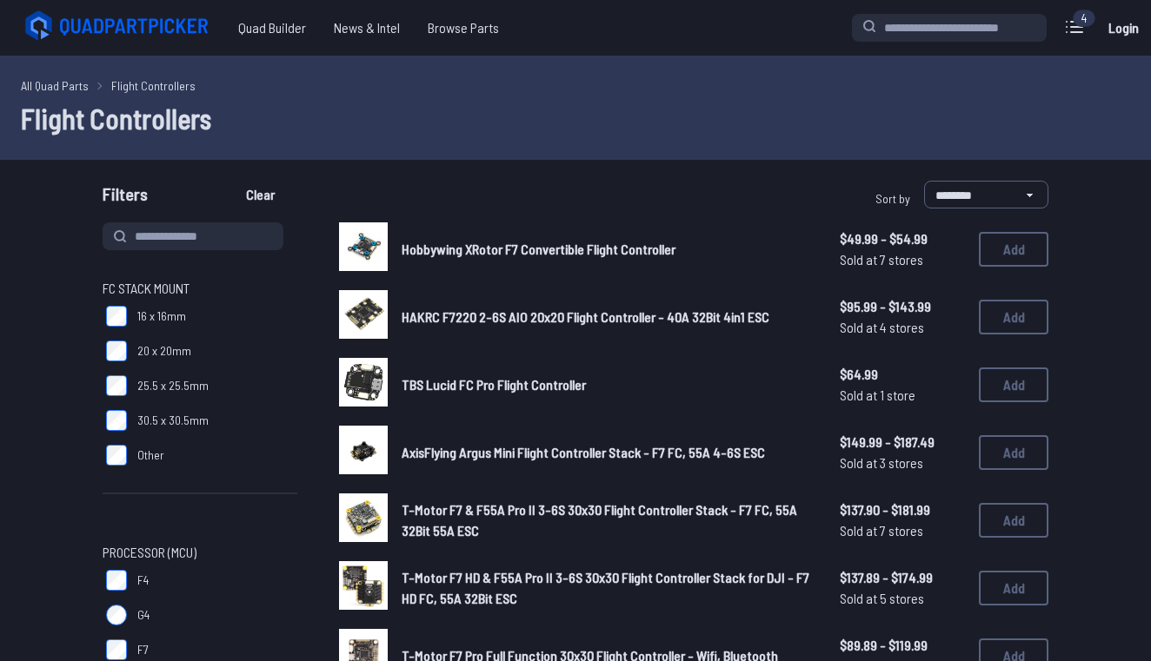
click at [361, 230] on img at bounding box center [363, 247] width 49 height 49
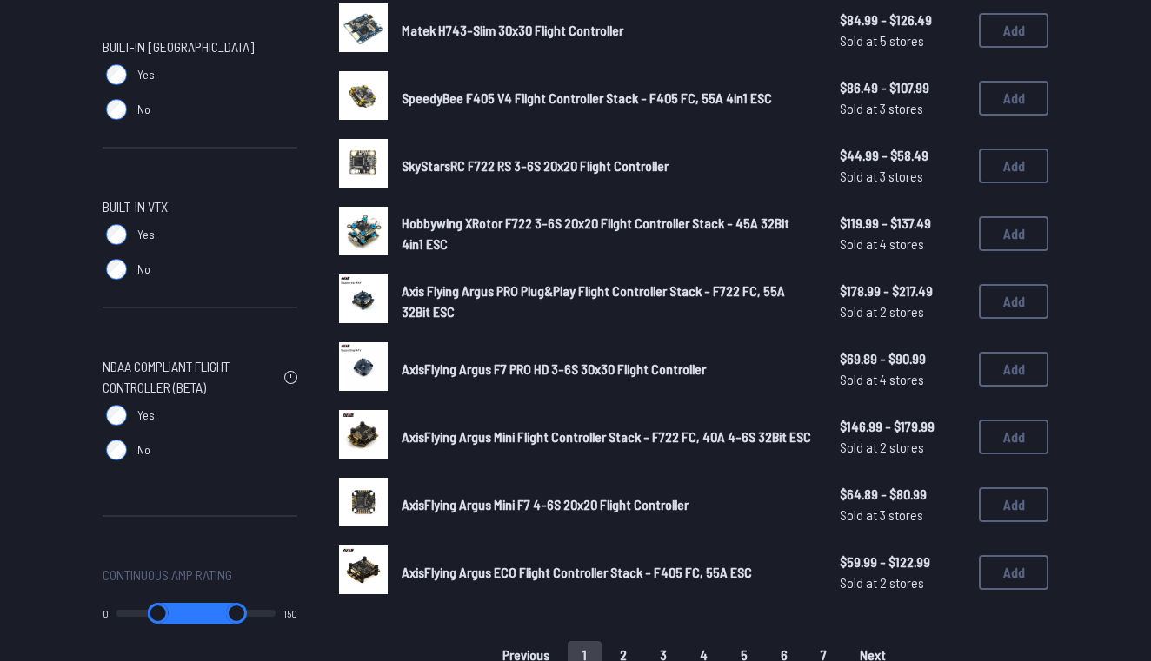
scroll to position [961, 0]
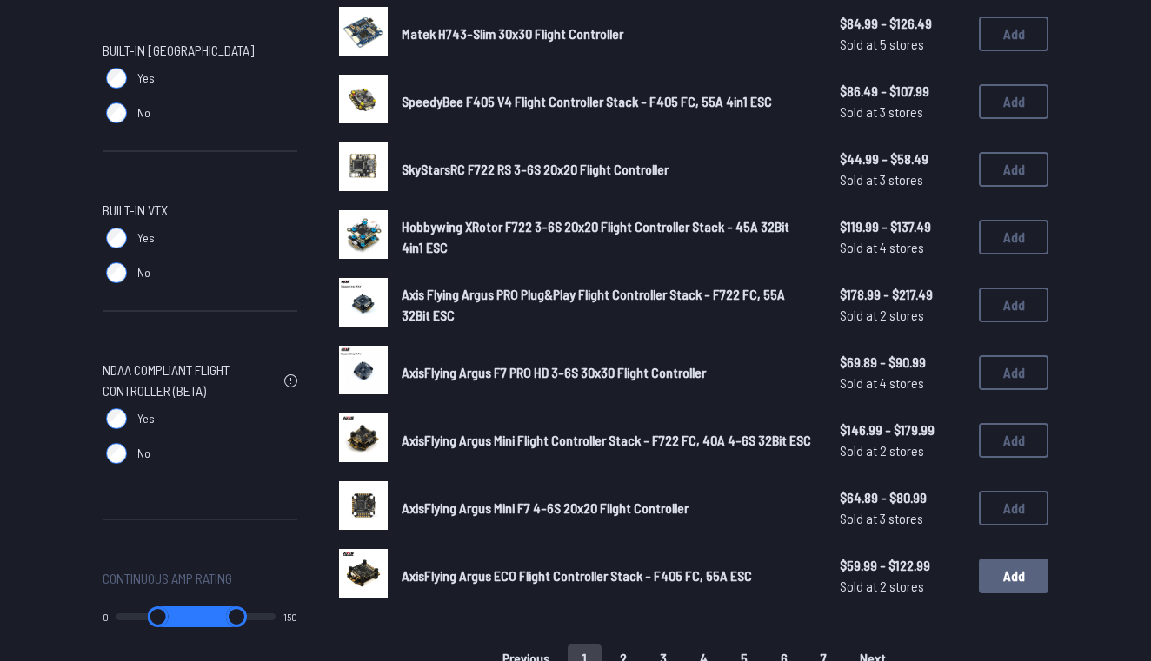
click at [1011, 579] on button "Add" at bounding box center [1014, 576] width 70 height 35
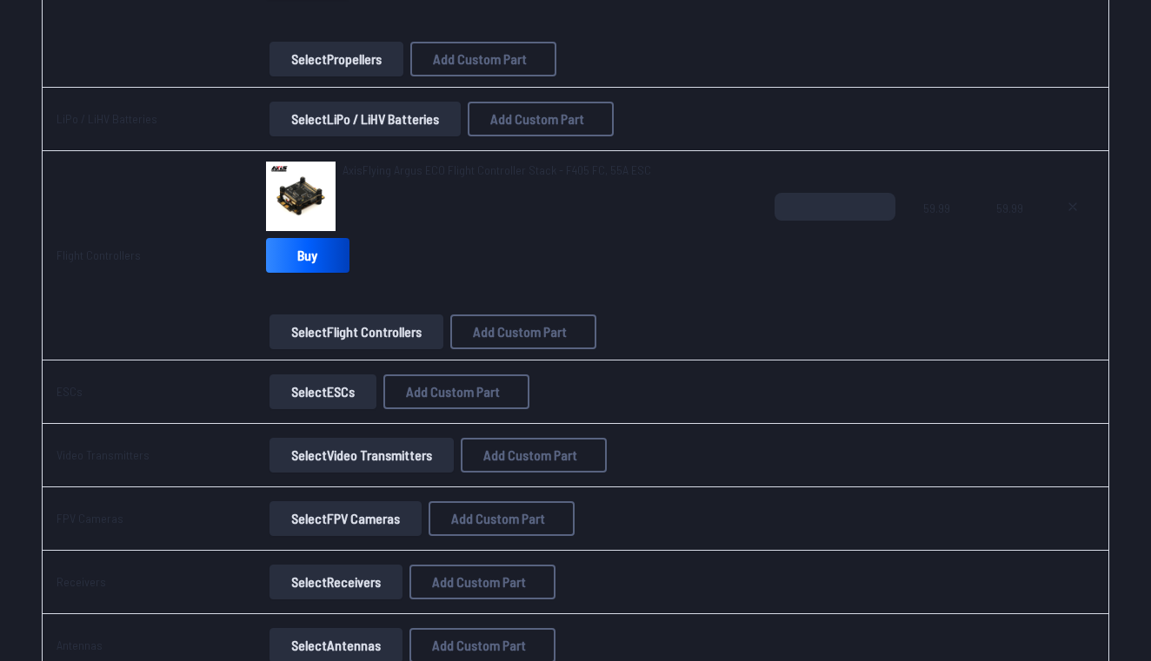
scroll to position [963, 0]
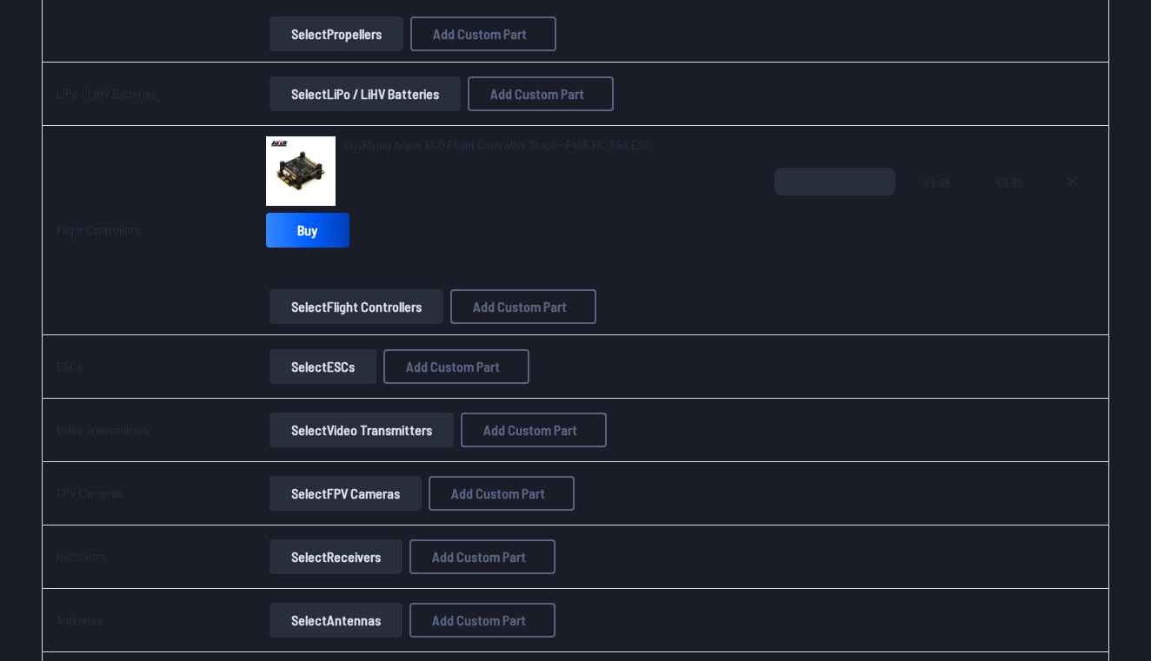
click at [354, 369] on button "Select ESCs" at bounding box center [322, 366] width 107 height 35
